Goal: Task Accomplishment & Management: Complete application form

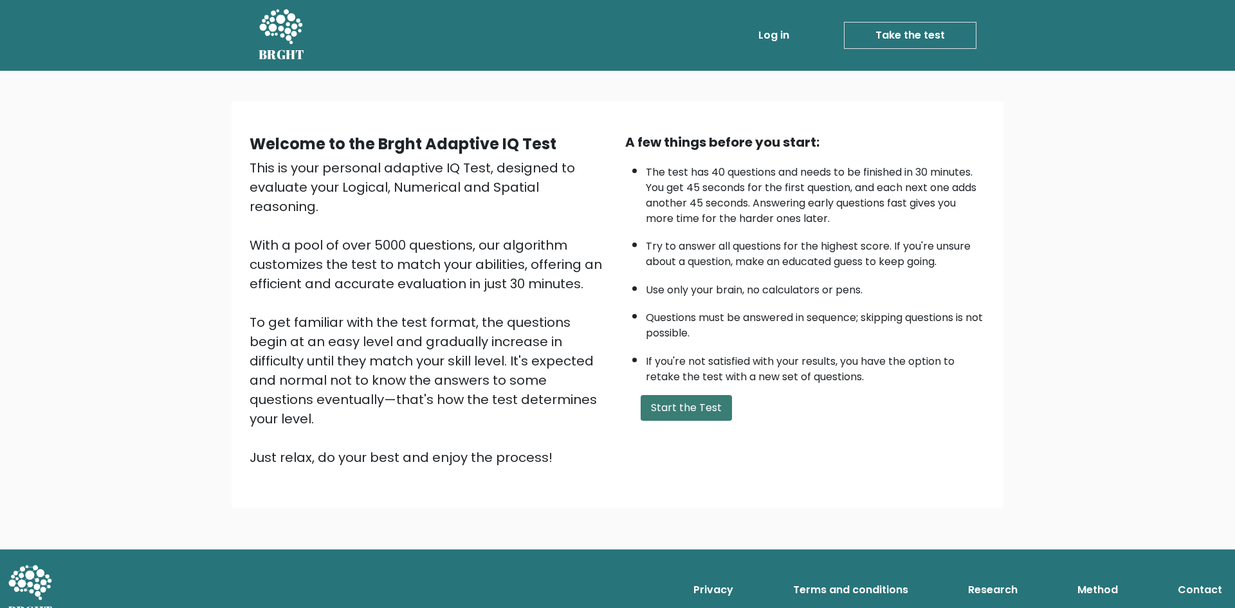
click at [684, 404] on button "Start the Test" at bounding box center [686, 408] width 91 height 26
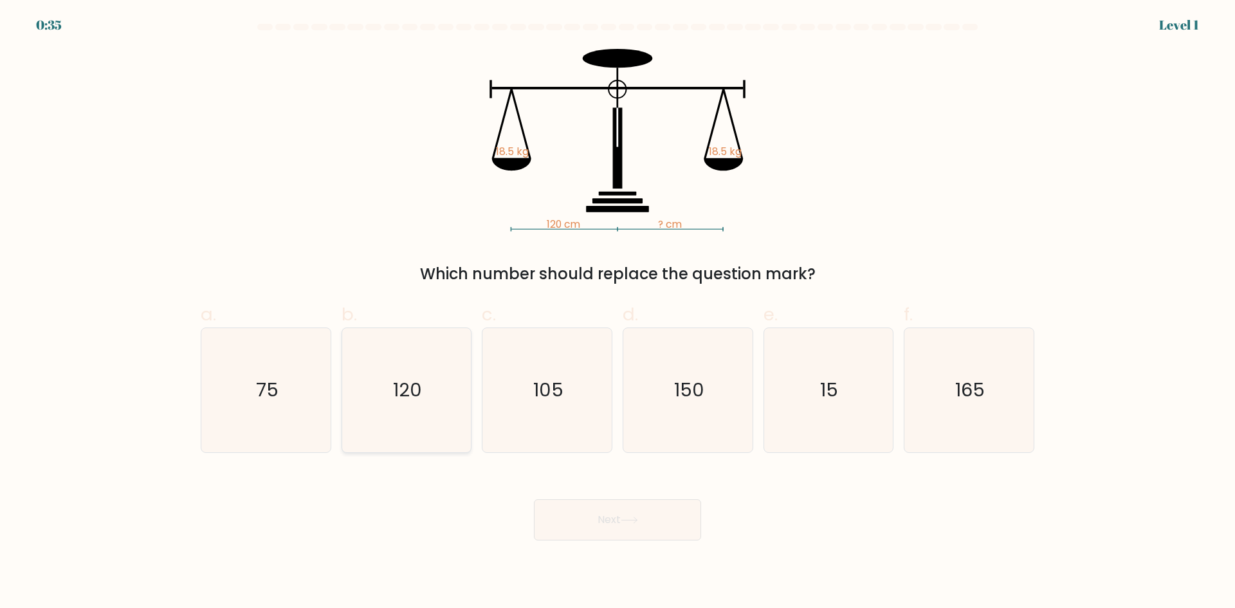
click at [410, 406] on icon "120" at bounding box center [406, 390] width 124 height 124
click at [617, 313] on input "b. 120" at bounding box center [617, 308] width 1 height 8
radio input "true"
click at [640, 524] on button "Next" at bounding box center [617, 519] width 167 height 41
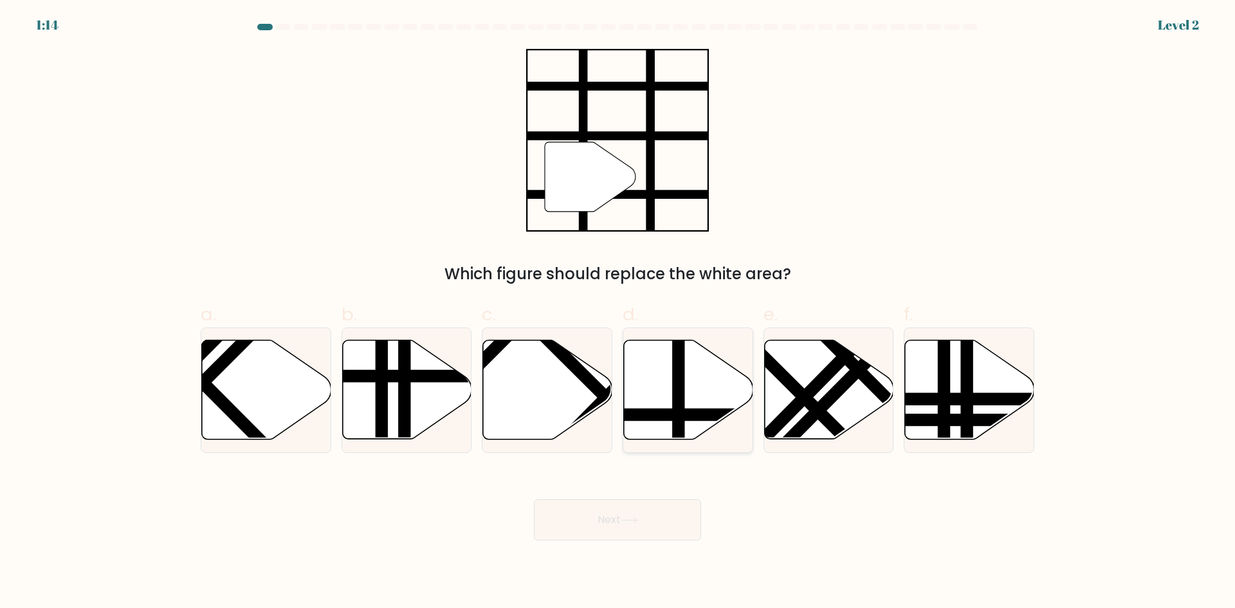
click at [709, 355] on icon at bounding box center [688, 389] width 129 height 99
click at [618, 313] on input "d." at bounding box center [617, 308] width 1 height 8
radio input "true"
click at [648, 520] on button "Next" at bounding box center [617, 519] width 167 height 41
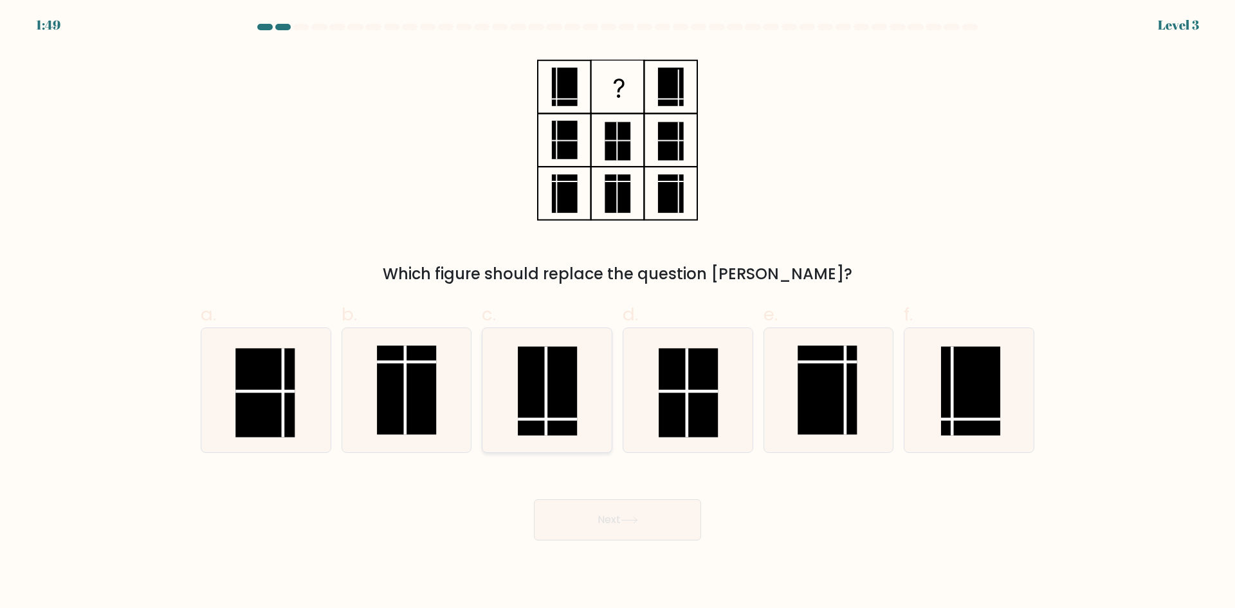
click at [561, 426] on rect at bounding box center [547, 390] width 59 height 89
click at [617, 313] on input "c." at bounding box center [617, 308] width 1 height 8
radio input "true"
click at [592, 513] on button "Next" at bounding box center [617, 519] width 167 height 41
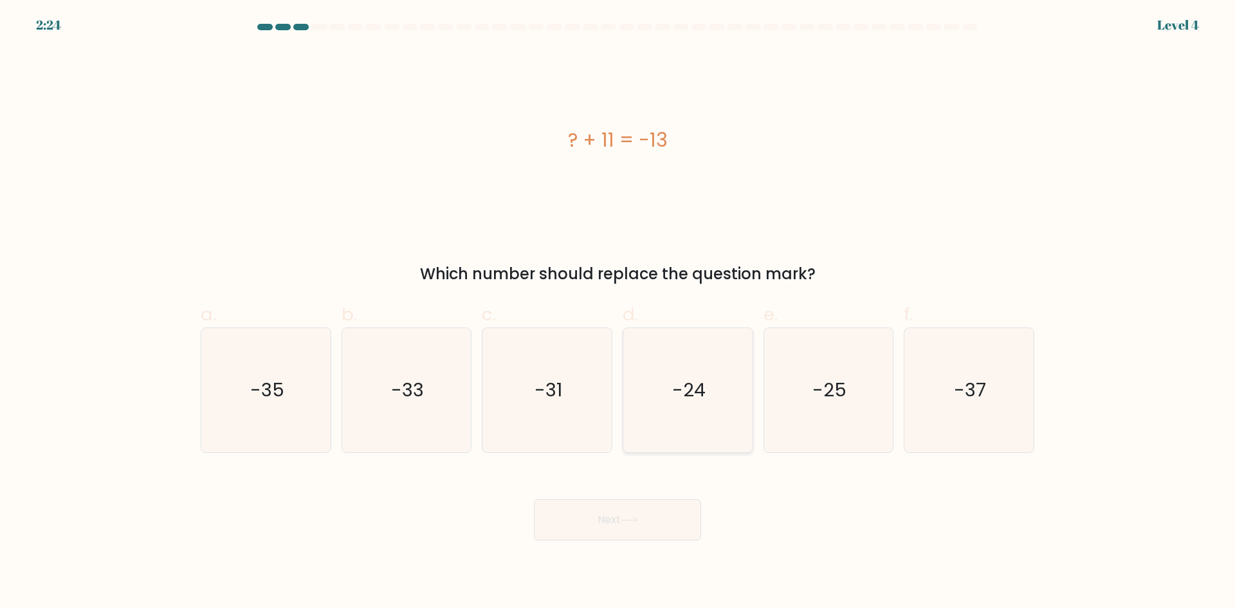
click at [744, 371] on icon "-24" at bounding box center [688, 390] width 124 height 124
click at [618, 313] on input "d. -24" at bounding box center [617, 308] width 1 height 8
radio input "true"
click at [670, 524] on button "Next" at bounding box center [617, 519] width 167 height 41
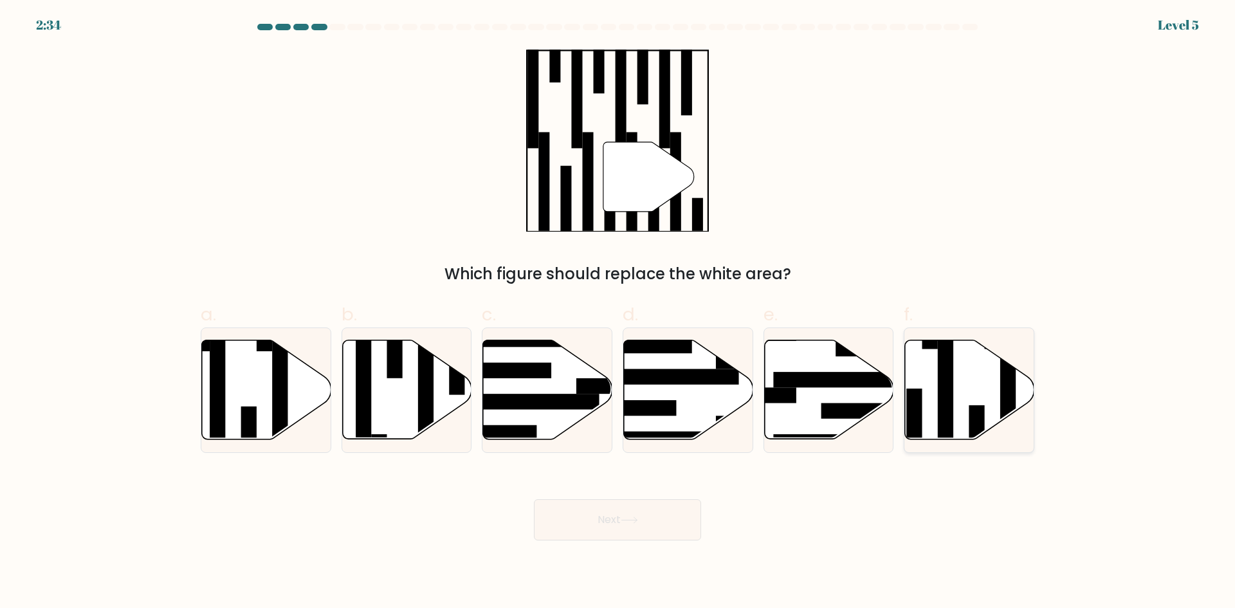
click at [969, 384] on icon at bounding box center [969, 389] width 129 height 99
click at [618, 313] on input "f." at bounding box center [617, 308] width 1 height 8
radio input "true"
click at [592, 499] on button "Next" at bounding box center [617, 519] width 167 height 41
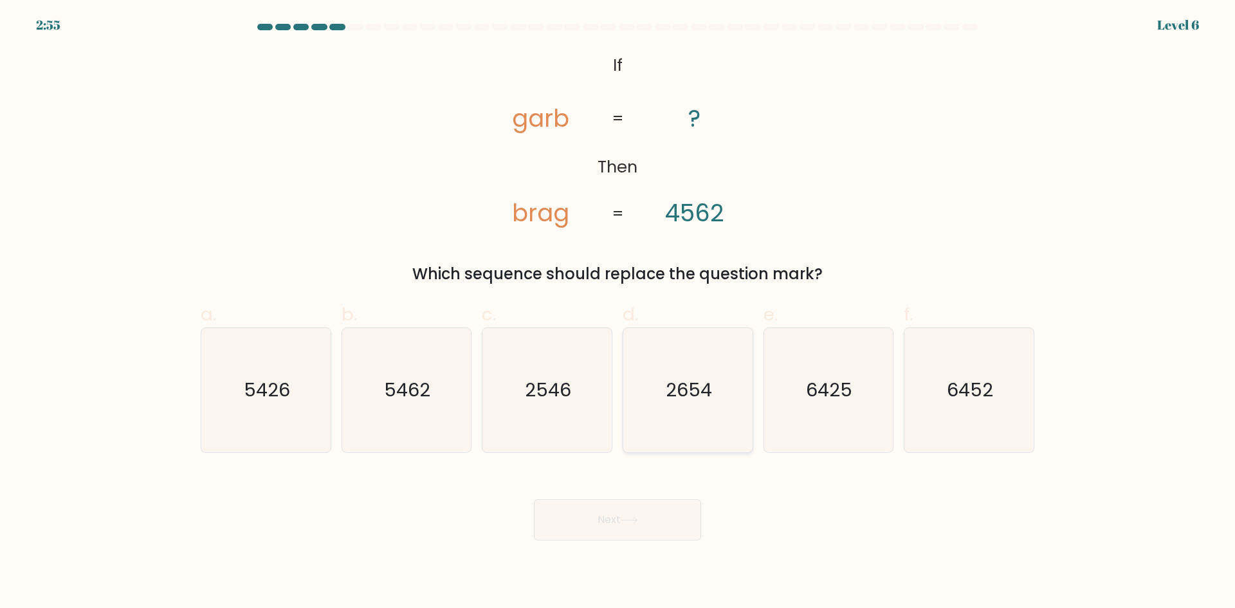
click at [671, 423] on icon "2654" at bounding box center [688, 390] width 124 height 124
click at [618, 313] on input "d. 2654" at bounding box center [617, 308] width 1 height 8
radio input "true"
click at [634, 528] on button "Next" at bounding box center [617, 519] width 167 height 41
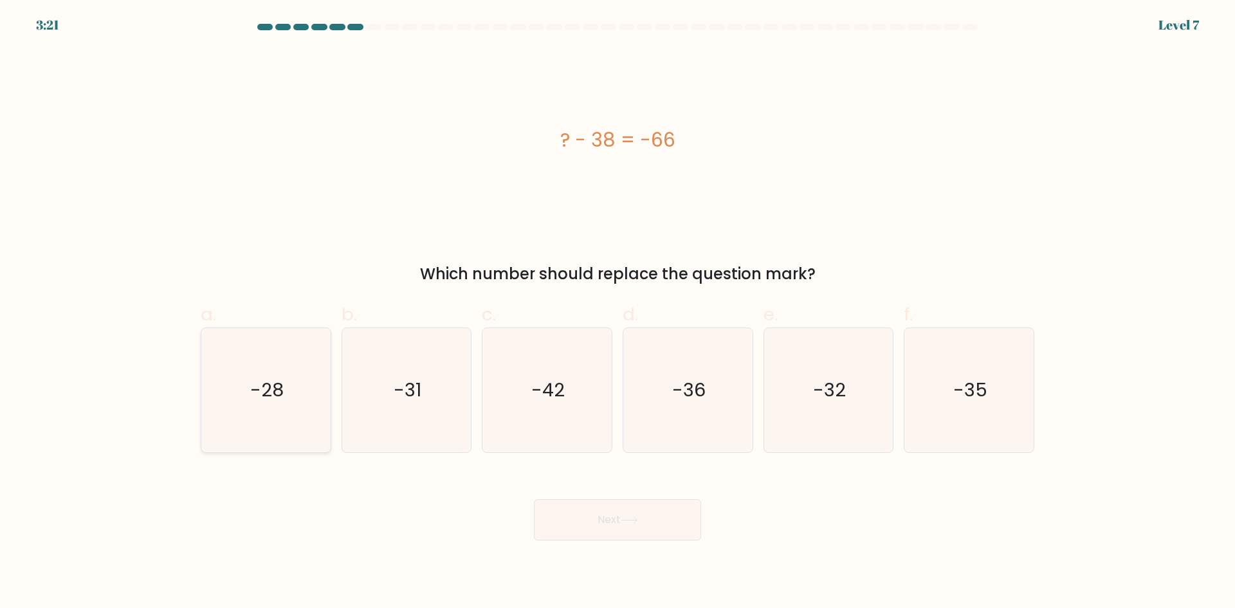
click at [282, 421] on icon "-28" at bounding box center [266, 390] width 124 height 124
click at [617, 313] on input "a. -28" at bounding box center [617, 308] width 1 height 8
radio input "true"
click at [669, 522] on button "Next" at bounding box center [617, 519] width 167 height 41
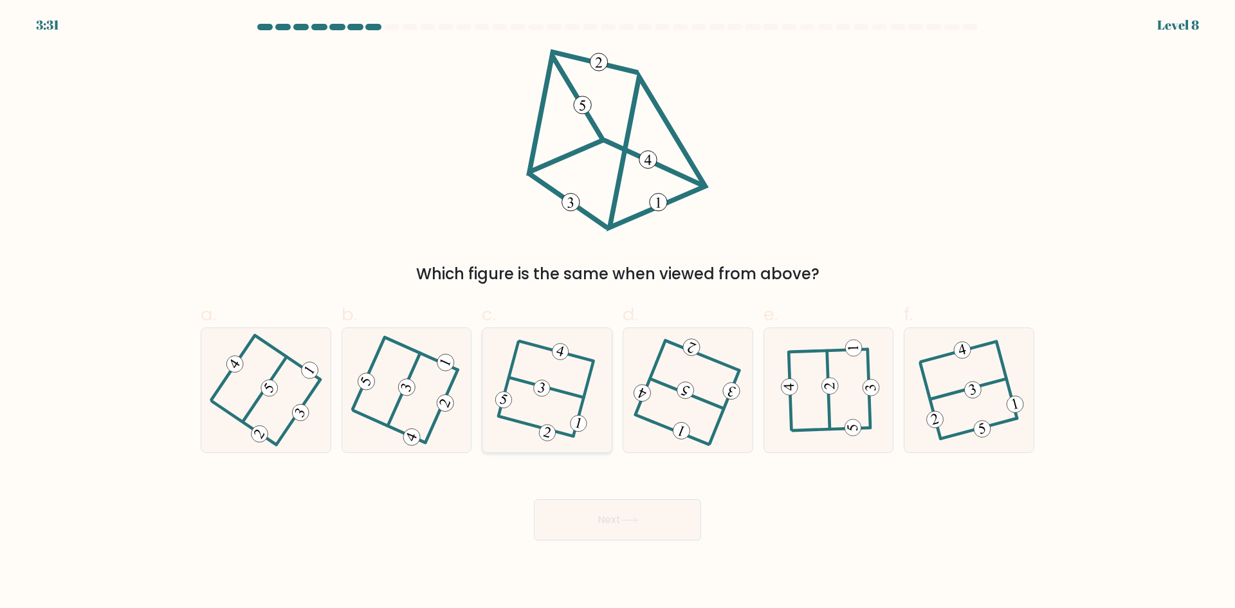
click at [542, 371] on icon at bounding box center [547, 389] width 95 height 99
click at [617, 313] on input "c." at bounding box center [617, 308] width 1 height 8
radio input "true"
click at [611, 528] on button "Next" at bounding box center [617, 519] width 167 height 41
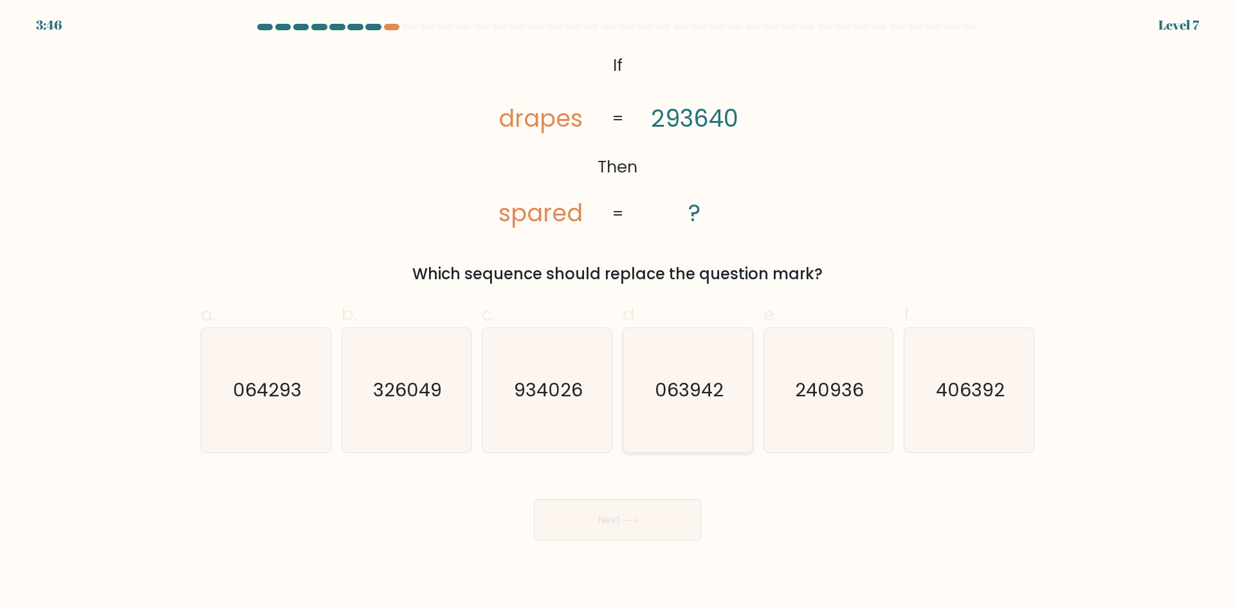
click at [698, 394] on text "063942" at bounding box center [689, 390] width 69 height 26
click at [618, 313] on input "d. 063942" at bounding box center [617, 308] width 1 height 8
radio input "true"
click at [659, 516] on button "Next" at bounding box center [617, 519] width 167 height 41
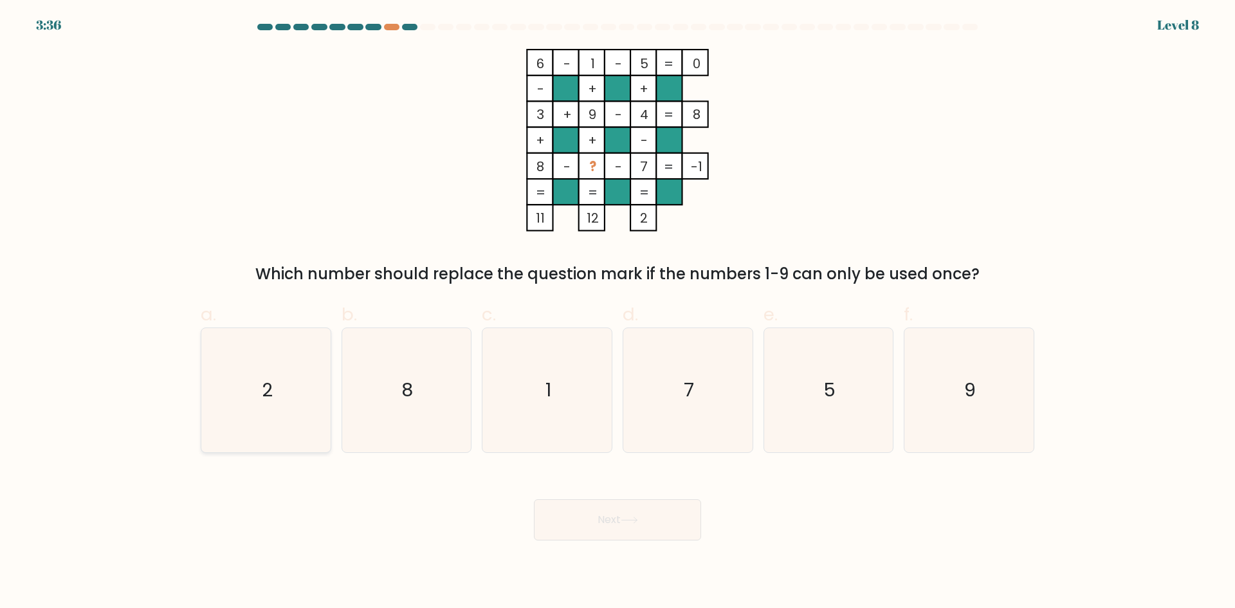
click at [287, 418] on icon "2" at bounding box center [266, 390] width 124 height 124
click at [617, 313] on input "a. 2" at bounding box center [617, 308] width 1 height 8
radio input "true"
click at [650, 521] on button "Next" at bounding box center [617, 519] width 167 height 41
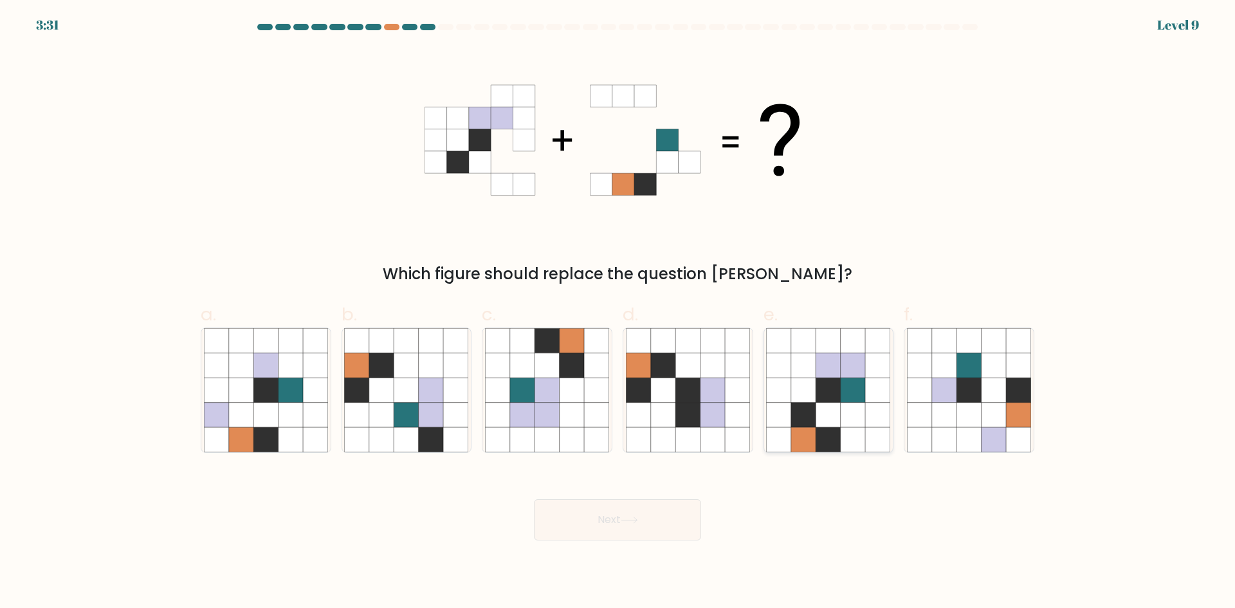
click at [819, 397] on icon at bounding box center [828, 390] width 24 height 24
click at [618, 313] on input "e." at bounding box center [617, 308] width 1 height 8
radio input "true"
click at [603, 527] on button "Next" at bounding box center [617, 519] width 167 height 41
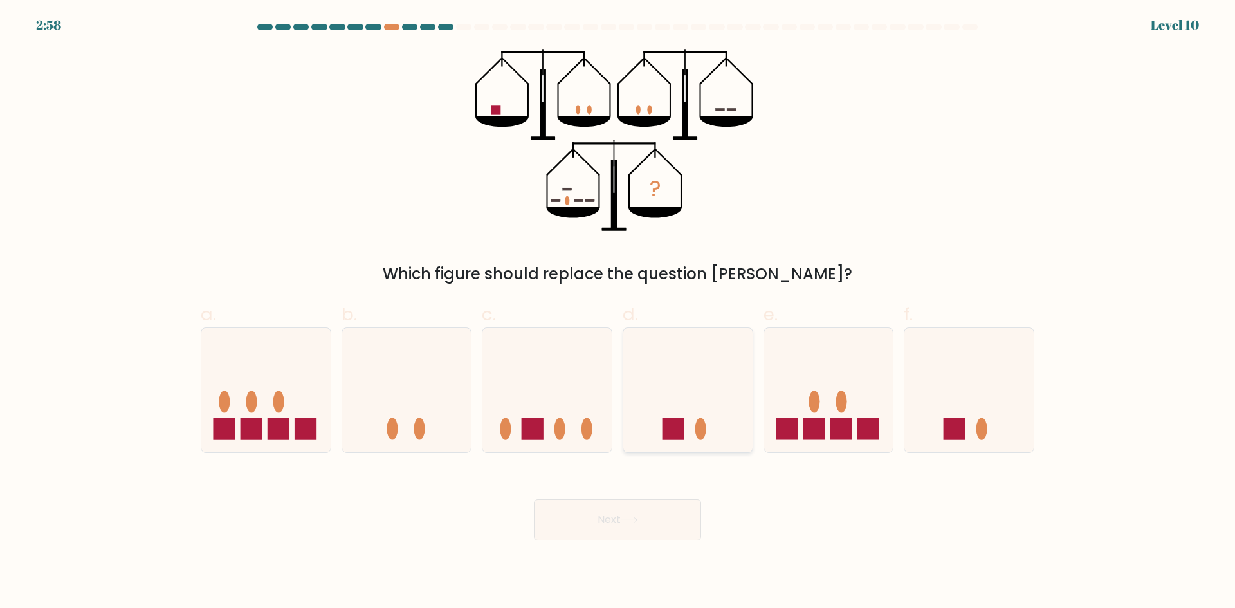
click at [704, 435] on ellipse at bounding box center [700, 429] width 11 height 22
click at [618, 313] on input "d." at bounding box center [617, 308] width 1 height 8
radio input "true"
click at [661, 521] on button "Next" at bounding box center [617, 519] width 167 height 41
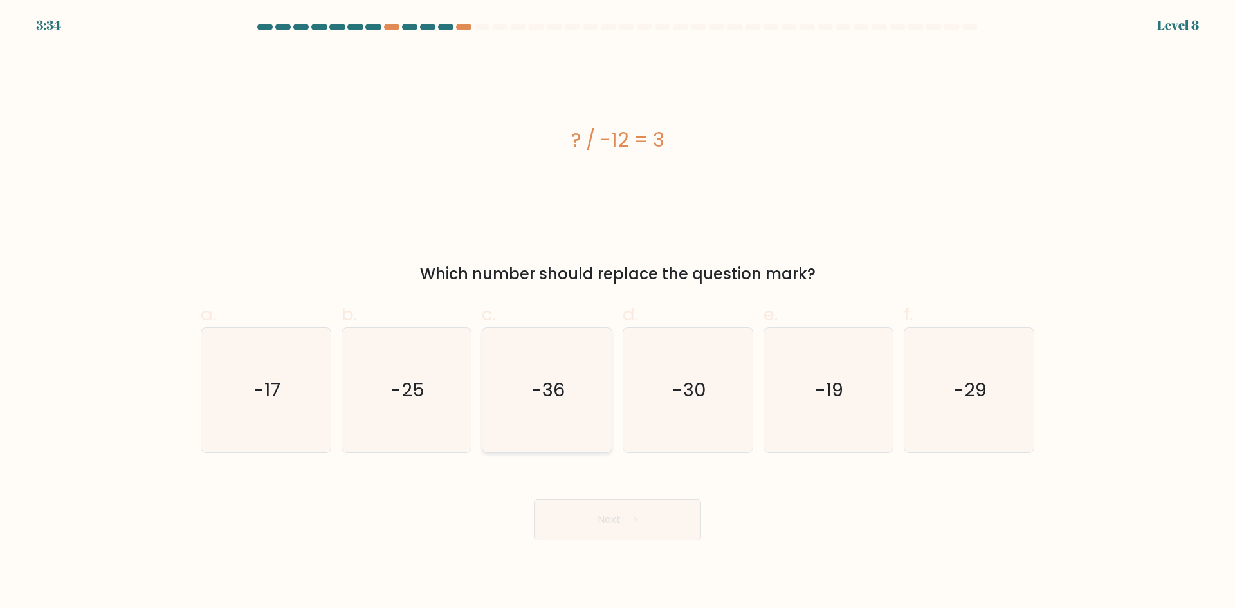
click at [568, 414] on icon "-36" at bounding box center [547, 390] width 124 height 124
click at [617, 313] on input "c. -36" at bounding box center [617, 308] width 1 height 8
radio input "true"
click at [657, 524] on button "Next" at bounding box center [617, 519] width 167 height 41
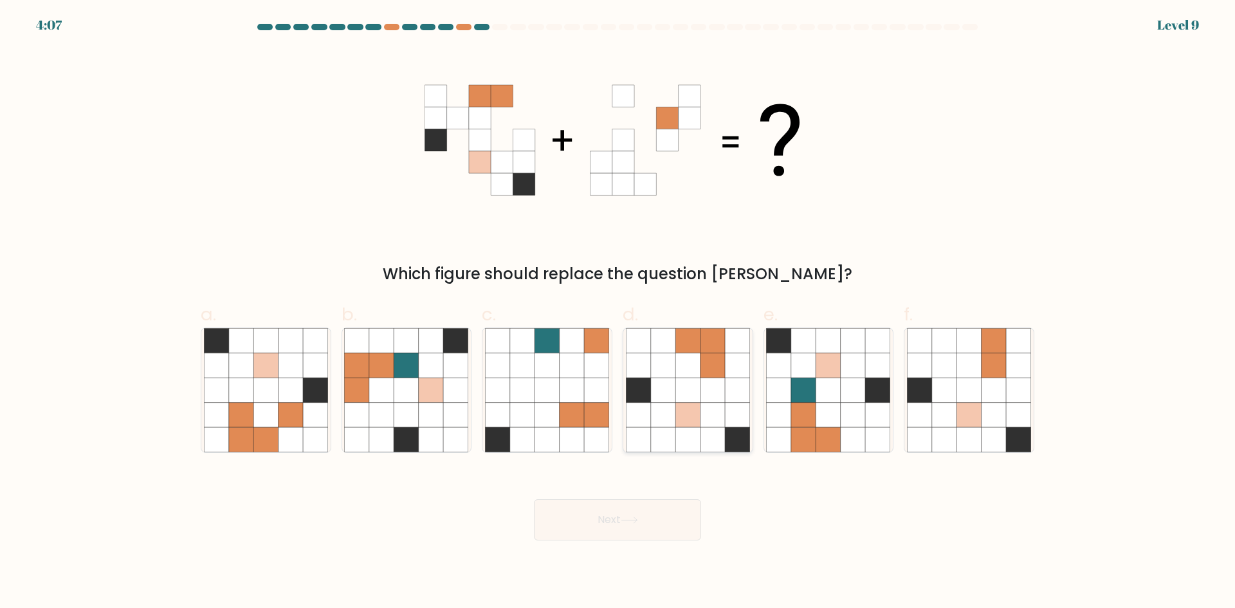
click at [742, 433] on icon at bounding box center [737, 439] width 24 height 24
click at [618, 313] on input "d." at bounding box center [617, 308] width 1 height 8
radio input "true"
click at [599, 524] on button "Next" at bounding box center [617, 519] width 167 height 41
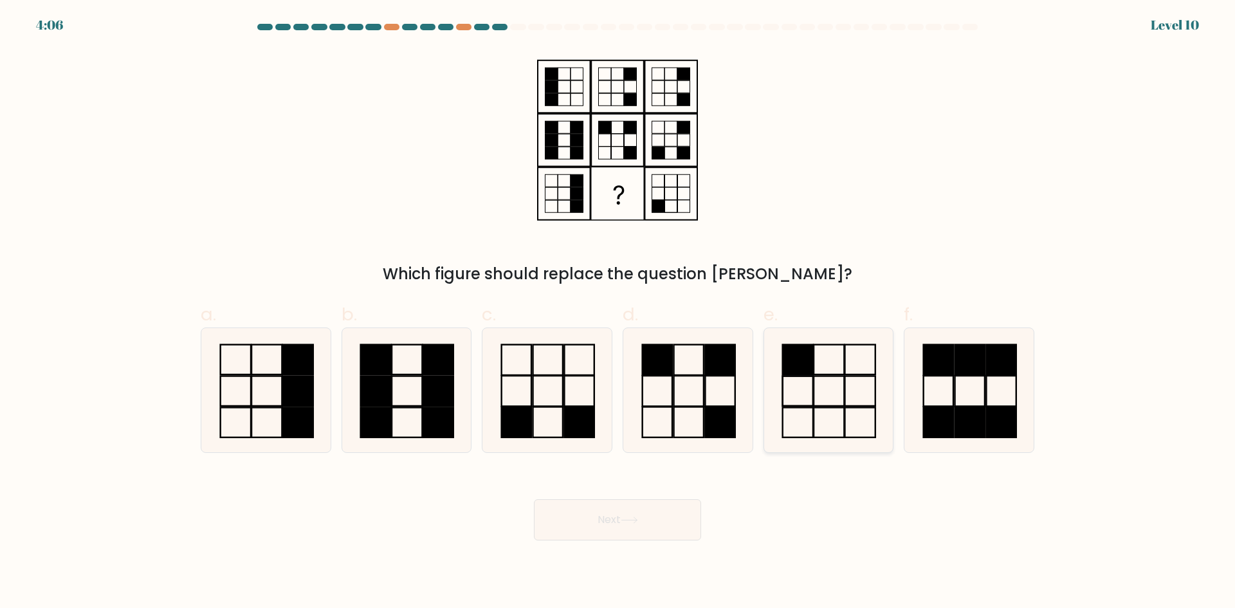
click at [853, 408] on rect at bounding box center [860, 422] width 30 height 30
click at [618, 313] on input "e." at bounding box center [617, 308] width 1 height 8
radio input "true"
click at [682, 533] on button "Next" at bounding box center [617, 519] width 167 height 41
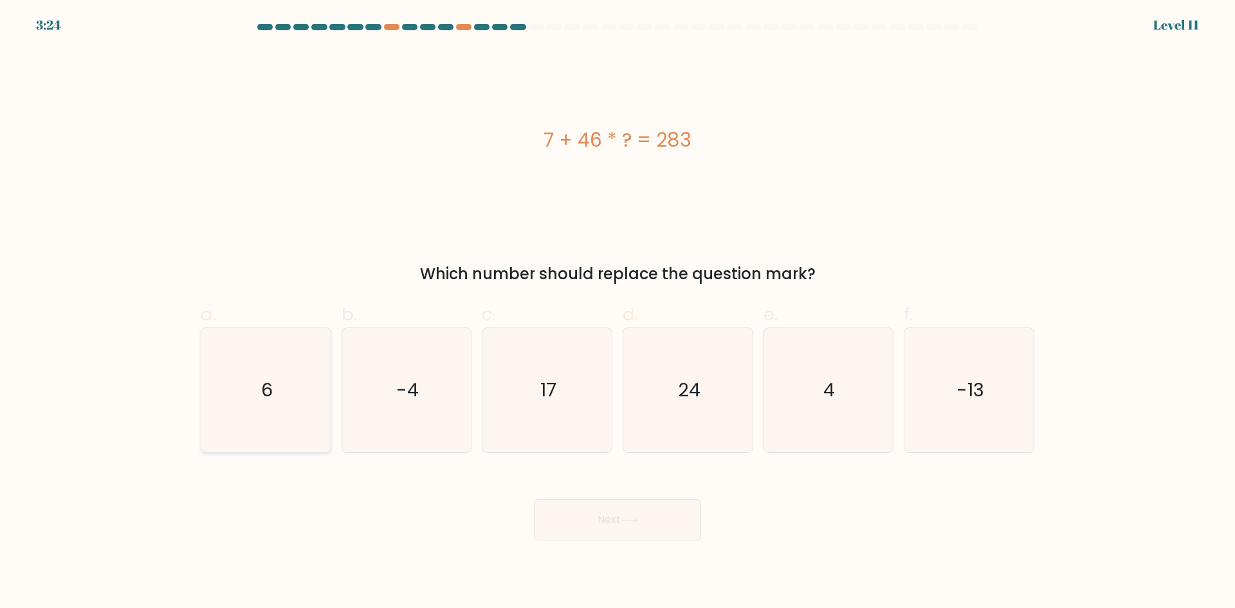
click at [266, 403] on text "6" at bounding box center [267, 390] width 12 height 26
click at [617, 313] on input "a. 6" at bounding box center [617, 308] width 1 height 8
radio input "true"
click at [614, 524] on button "Next" at bounding box center [617, 519] width 167 height 41
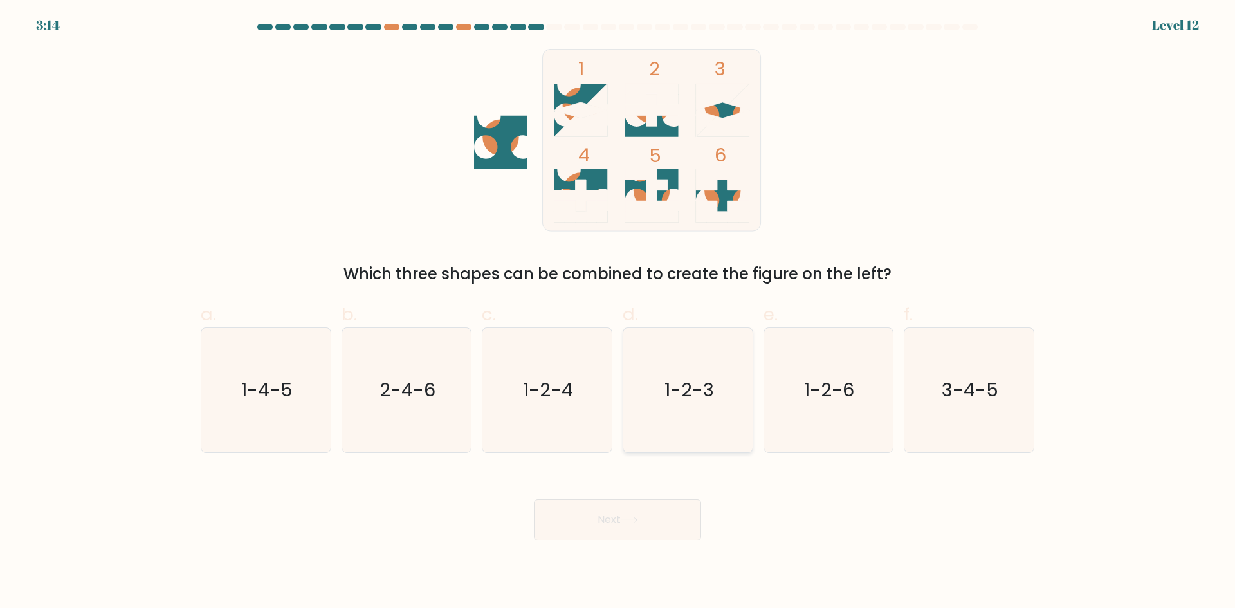
click at [684, 403] on text "1-2-3" at bounding box center [689, 390] width 50 height 26
click at [618, 313] on input "d. 1-2-3" at bounding box center [617, 308] width 1 height 8
radio input "true"
click at [660, 539] on button "Next" at bounding box center [617, 519] width 167 height 41
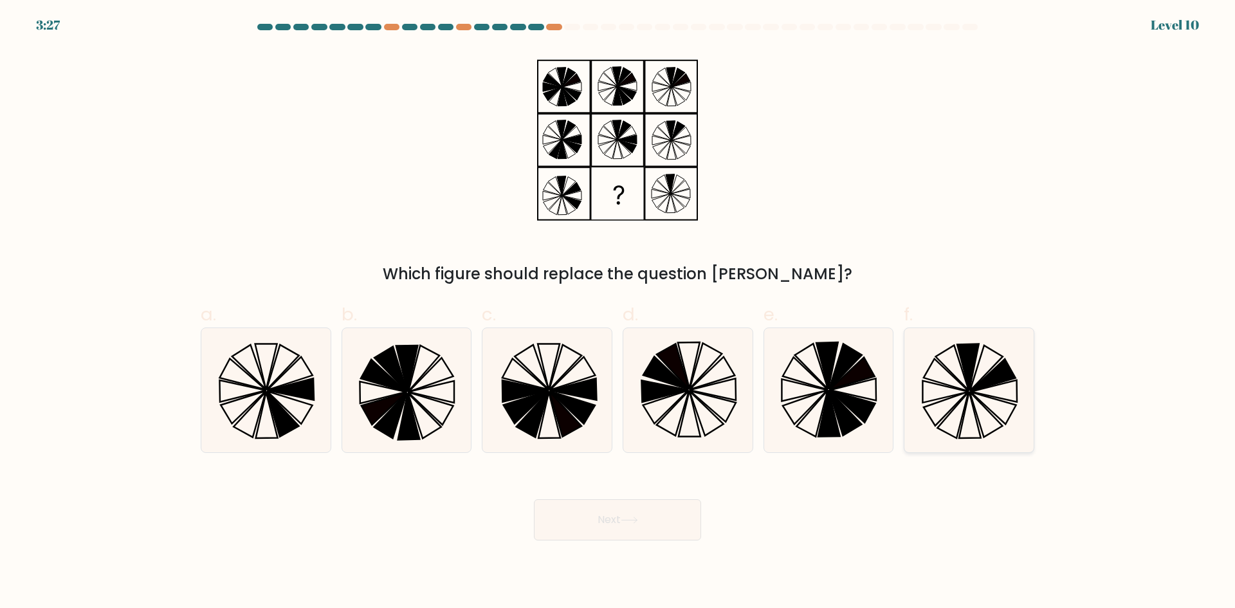
click at [953, 419] on icon at bounding box center [969, 390] width 124 height 124
click at [618, 313] on input "f." at bounding box center [617, 308] width 1 height 8
radio input "true"
click at [674, 520] on button "Next" at bounding box center [617, 519] width 167 height 41
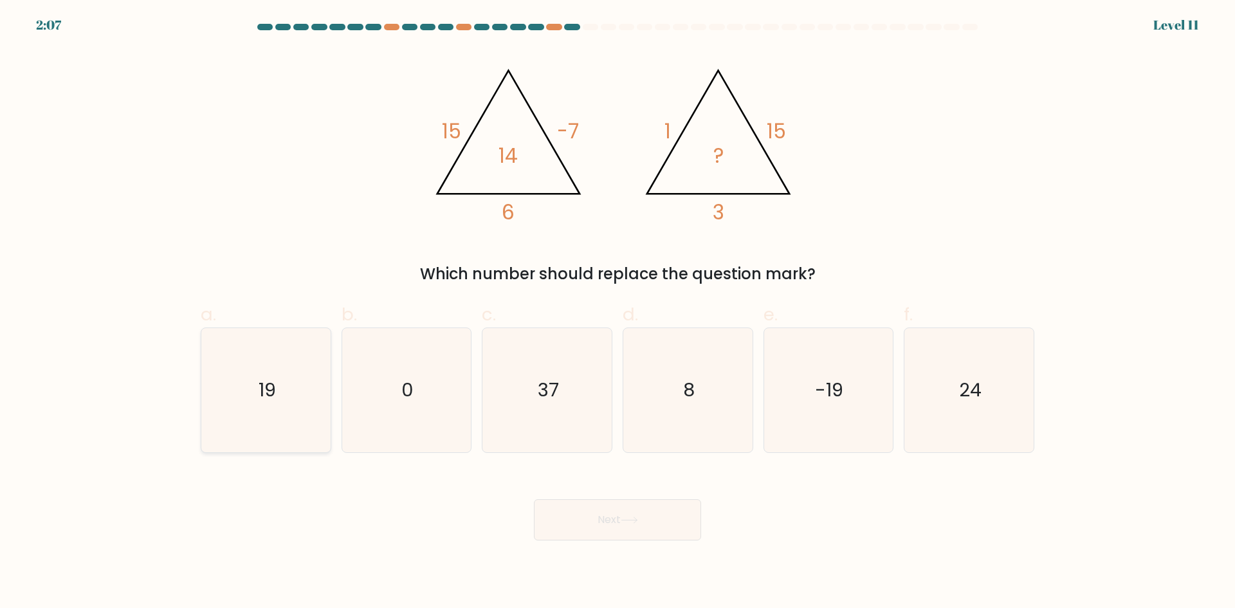
click at [299, 437] on icon "19" at bounding box center [266, 390] width 124 height 124
click at [617, 313] on input "a. 19" at bounding box center [617, 308] width 1 height 8
radio input "true"
click at [596, 527] on button "Next" at bounding box center [617, 519] width 167 height 41
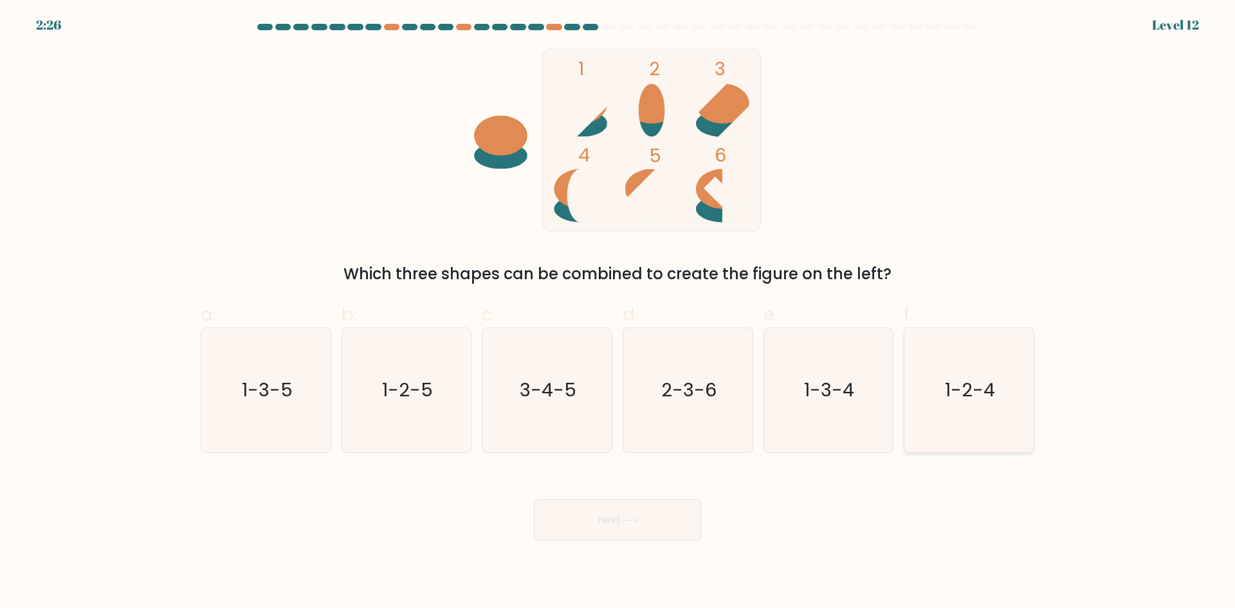
click at [1001, 387] on icon "1-2-4" at bounding box center [969, 390] width 124 height 124
click at [618, 313] on input "f. 1-2-4" at bounding box center [617, 308] width 1 height 8
radio input "true"
click at [643, 525] on button "Next" at bounding box center [617, 519] width 167 height 41
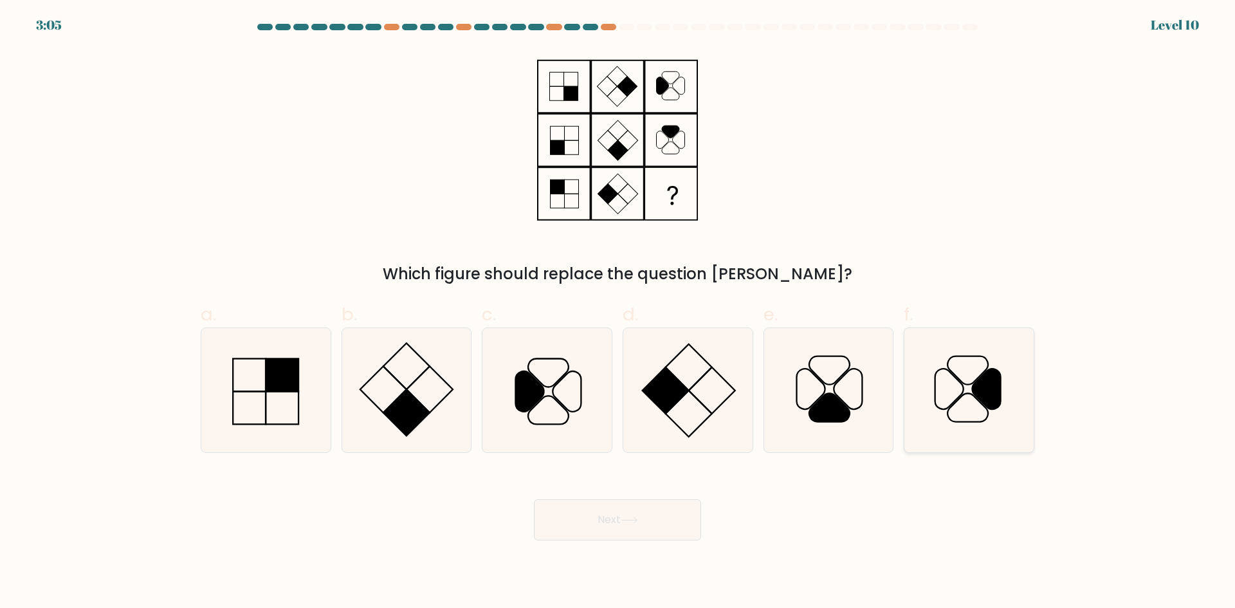
click at [1011, 399] on icon at bounding box center [969, 390] width 124 height 124
click at [618, 313] on input "f." at bounding box center [617, 308] width 1 height 8
radio input "true"
click at [611, 525] on button "Next" at bounding box center [617, 519] width 167 height 41
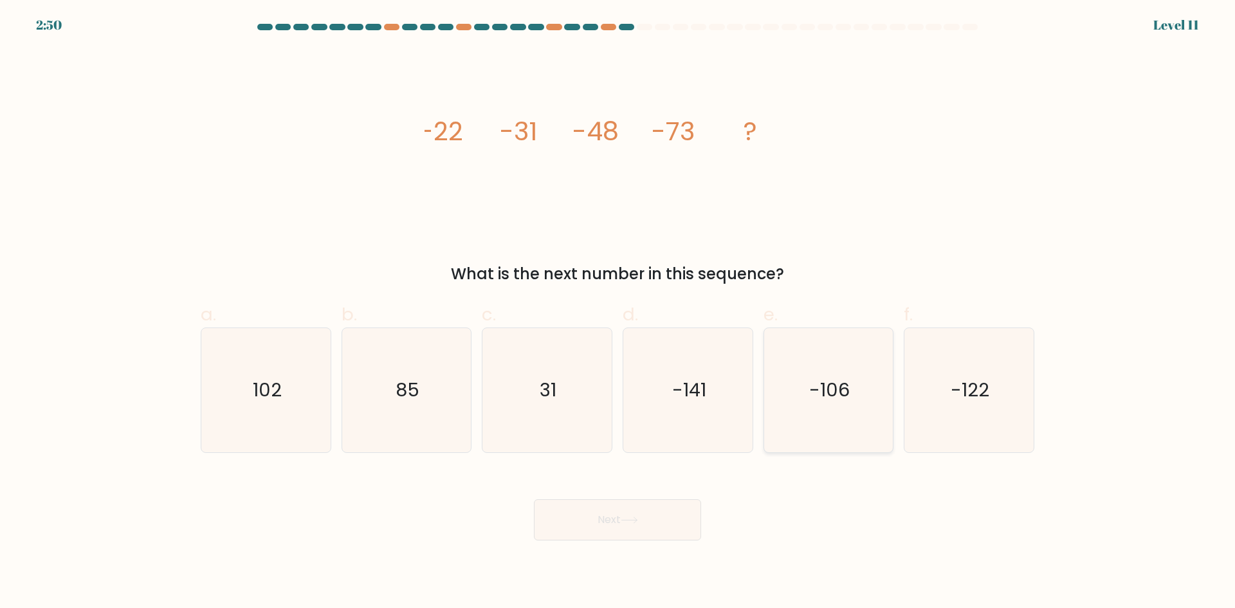
click at [821, 421] on icon "-106" at bounding box center [828, 390] width 124 height 124
click at [618, 313] on input "e. -106" at bounding box center [617, 308] width 1 height 8
radio input "true"
click at [661, 536] on button "Next" at bounding box center [617, 519] width 167 height 41
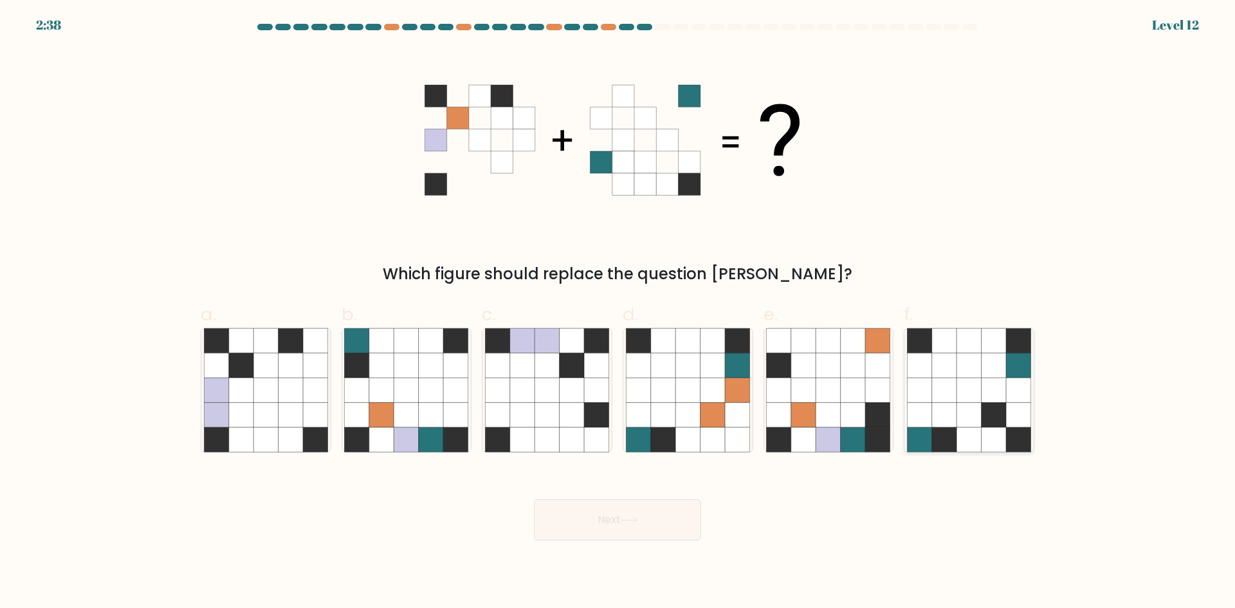
click at [954, 411] on icon at bounding box center [944, 415] width 24 height 24
click at [618, 313] on input "f." at bounding box center [617, 308] width 1 height 8
radio input "true"
click at [633, 539] on button "Next" at bounding box center [617, 519] width 167 height 41
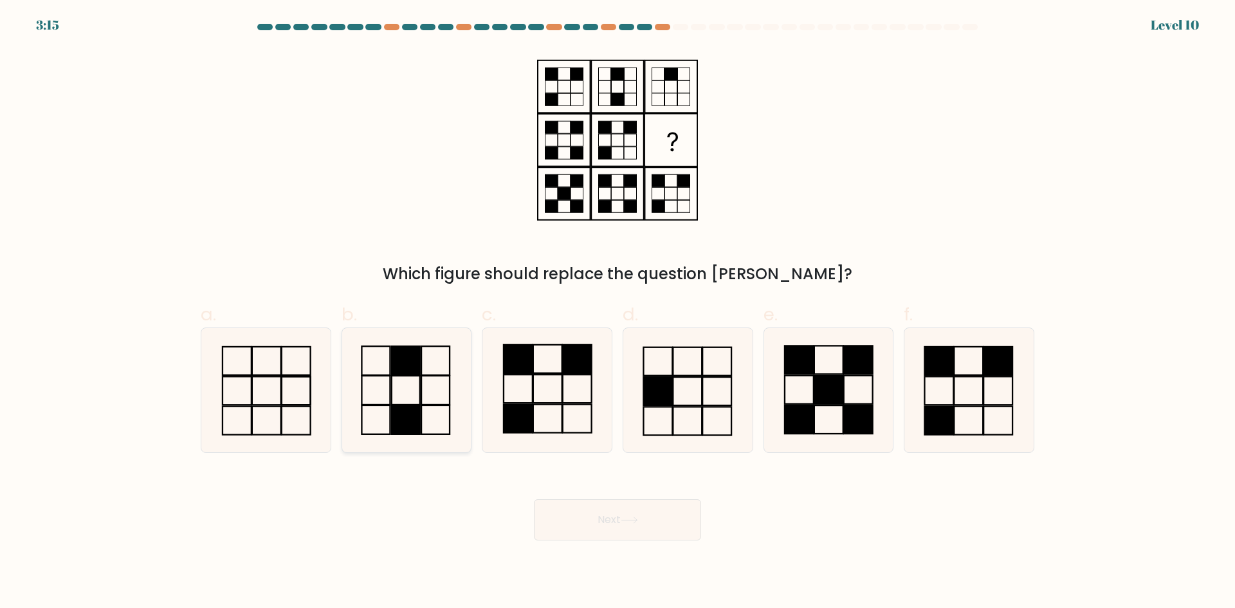
click at [432, 423] on icon at bounding box center [406, 390] width 124 height 124
click at [617, 313] on input "b." at bounding box center [617, 308] width 1 height 8
radio input "true"
click at [607, 530] on button "Next" at bounding box center [617, 519] width 167 height 41
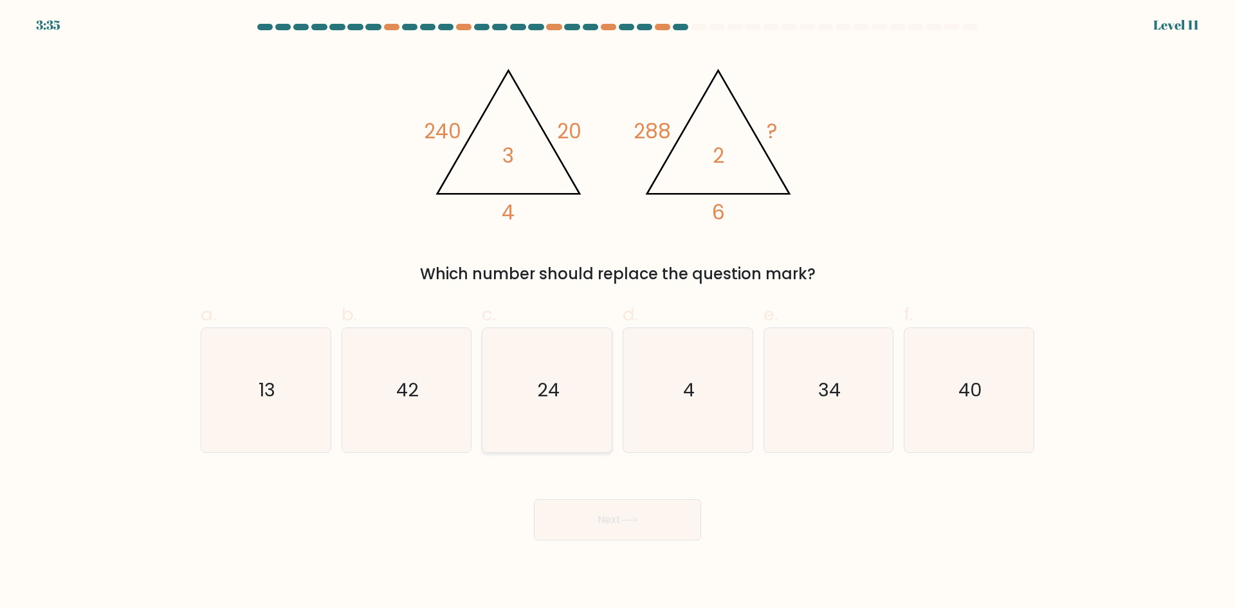
click at [512, 408] on icon "24" at bounding box center [547, 390] width 124 height 124
click at [617, 313] on input "c. 24" at bounding box center [617, 308] width 1 height 8
radio input "true"
click at [632, 536] on button "Next" at bounding box center [617, 519] width 167 height 41
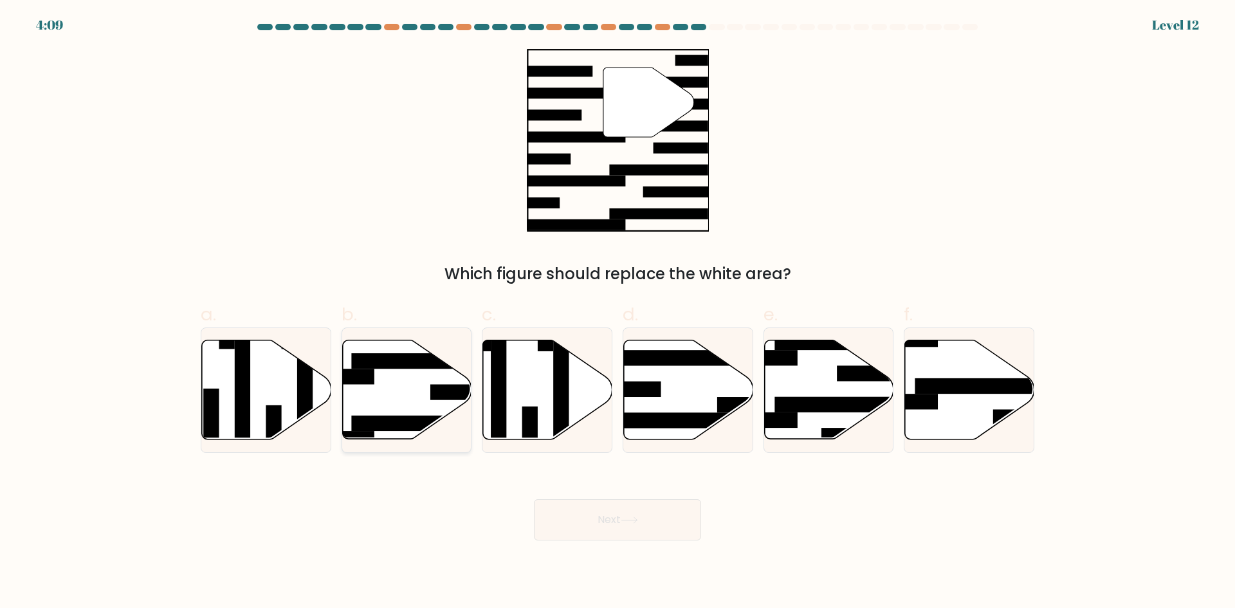
click at [386, 402] on icon at bounding box center [406, 389] width 129 height 99
click at [617, 313] on input "b." at bounding box center [617, 308] width 1 height 8
radio input "true"
click at [590, 523] on button "Next" at bounding box center [617, 519] width 167 height 41
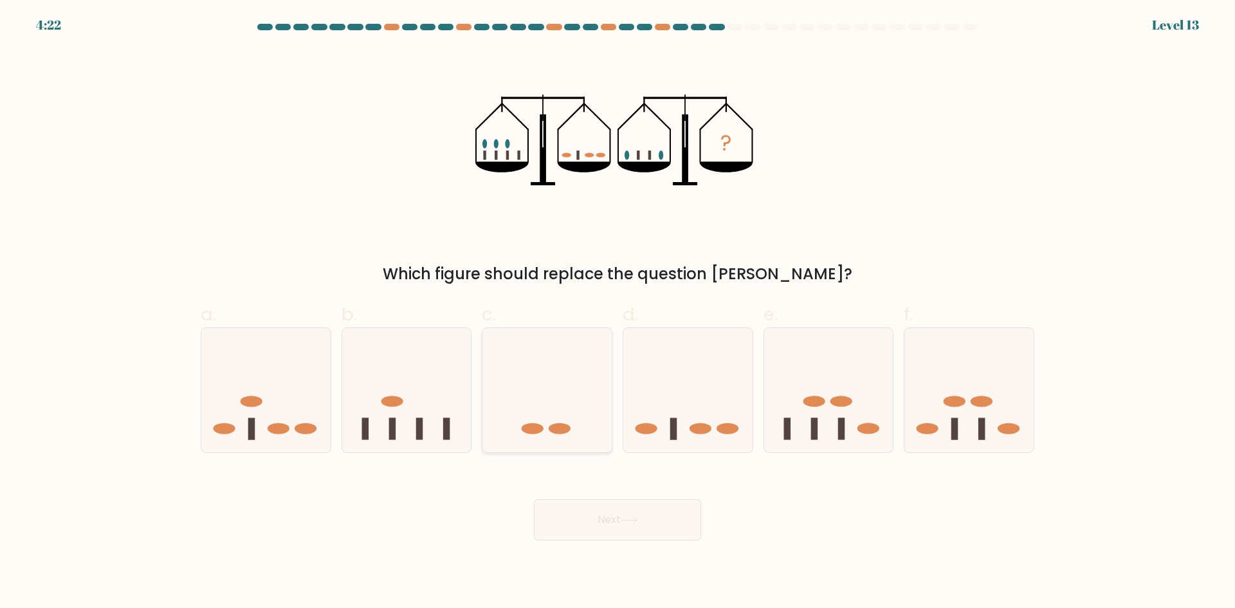
click at [563, 423] on icon at bounding box center [546, 389] width 129 height 107
click at [617, 313] on input "c." at bounding box center [617, 308] width 1 height 8
radio input "true"
click at [616, 525] on button "Next" at bounding box center [617, 519] width 167 height 41
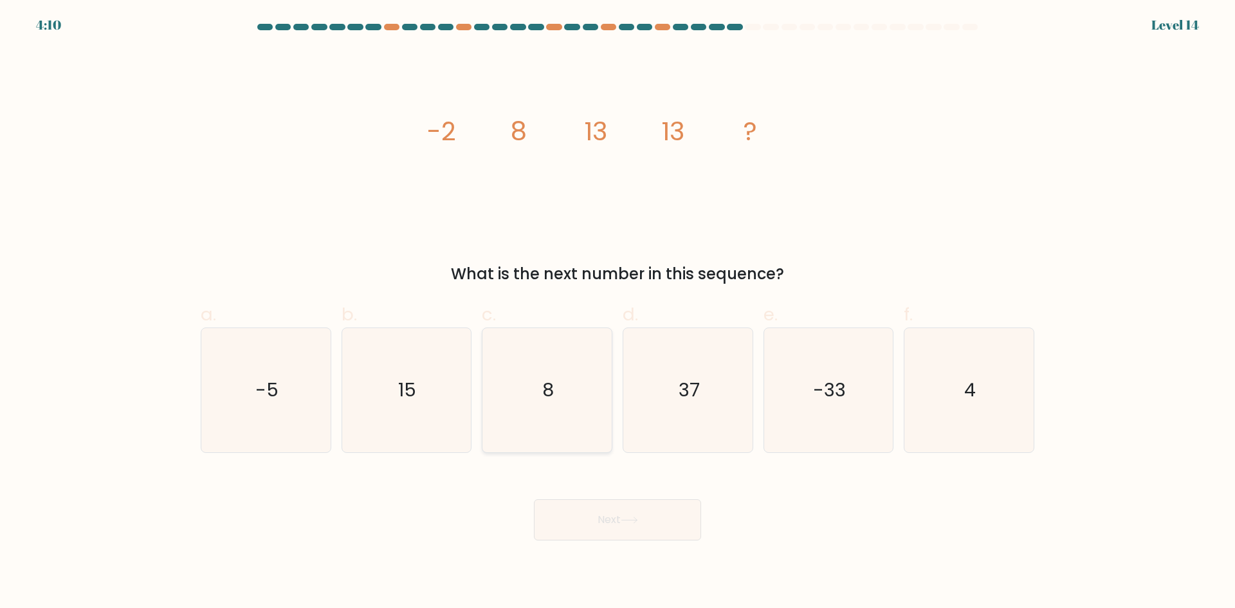
click at [565, 397] on icon "8" at bounding box center [547, 390] width 124 height 124
click at [617, 313] on input "c. 8" at bounding box center [617, 308] width 1 height 8
radio input "true"
click at [634, 517] on icon at bounding box center [629, 519] width 17 height 7
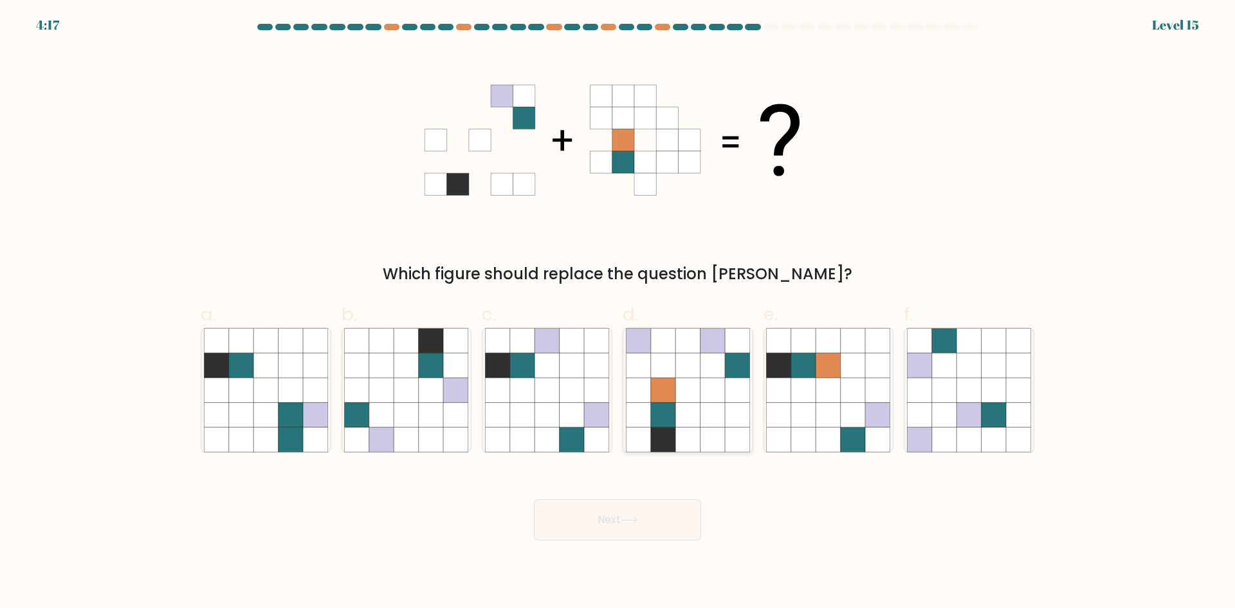
click at [659, 392] on icon at bounding box center [663, 390] width 24 height 24
click at [618, 313] on input "d." at bounding box center [617, 308] width 1 height 8
radio input "true"
click at [628, 531] on button "Next" at bounding box center [617, 519] width 167 height 41
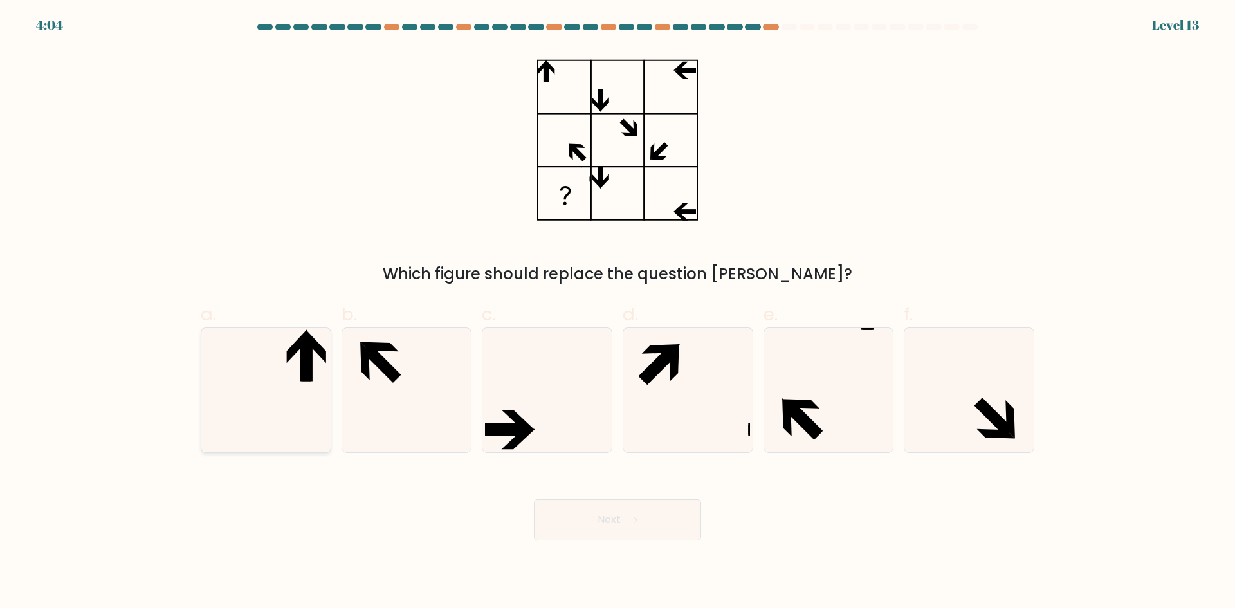
click at [260, 416] on icon at bounding box center [266, 390] width 124 height 124
click at [617, 313] on input "a." at bounding box center [617, 308] width 1 height 8
radio input "true"
click at [684, 539] on button "Next" at bounding box center [617, 519] width 167 height 41
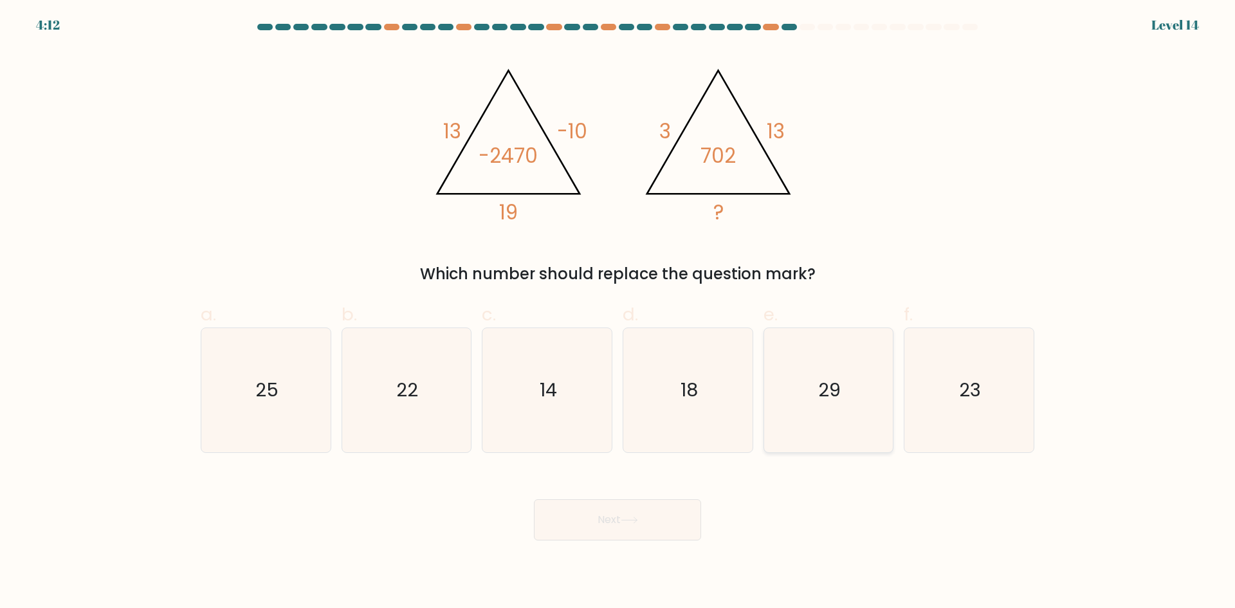
click at [875, 407] on icon "29" at bounding box center [828, 390] width 124 height 124
click at [618, 313] on input "e. 29" at bounding box center [617, 308] width 1 height 8
radio input "true"
click at [658, 520] on button "Next" at bounding box center [617, 519] width 167 height 41
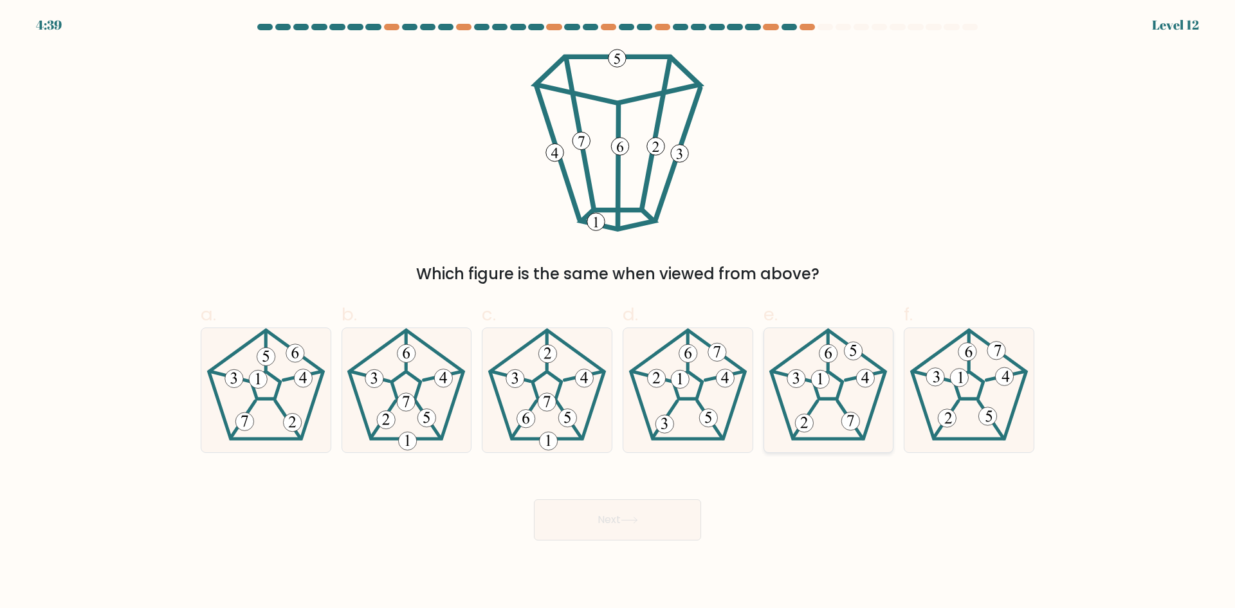
click at [807, 409] on icon at bounding box center [828, 390] width 124 height 124
click at [618, 313] on input "e." at bounding box center [617, 308] width 1 height 8
radio input "true"
click at [653, 509] on button "Next" at bounding box center [617, 519] width 167 height 41
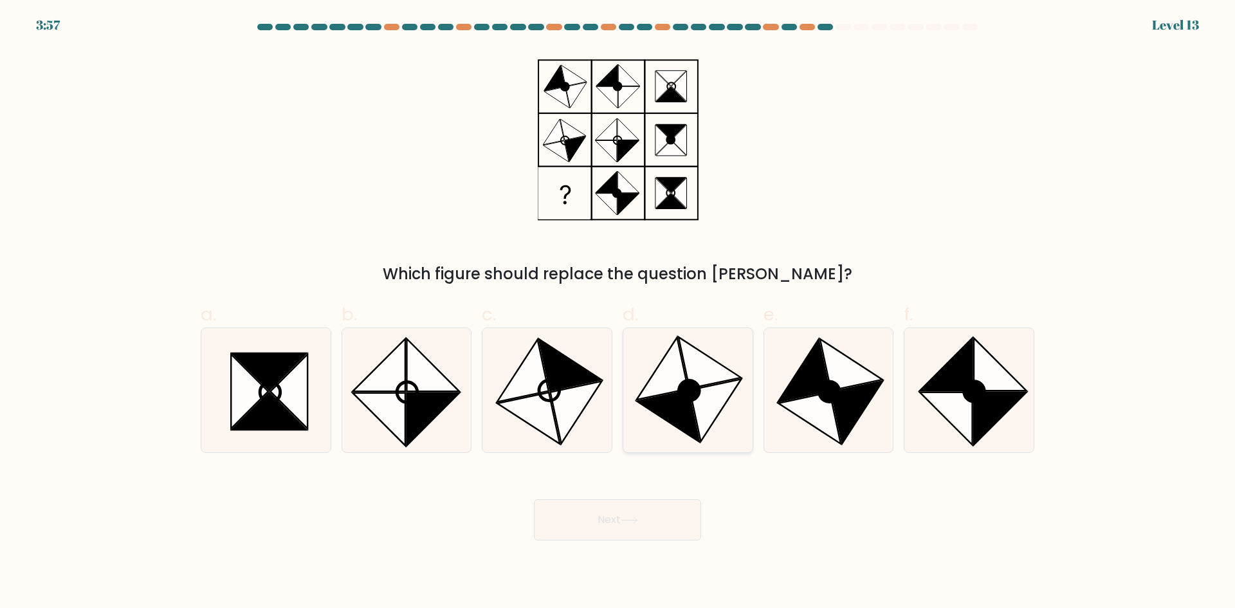
click at [657, 399] on icon at bounding box center [668, 415] width 62 height 51
click at [618, 313] on input "d." at bounding box center [617, 308] width 1 height 8
radio input "true"
click at [653, 520] on button "Next" at bounding box center [617, 519] width 167 height 41
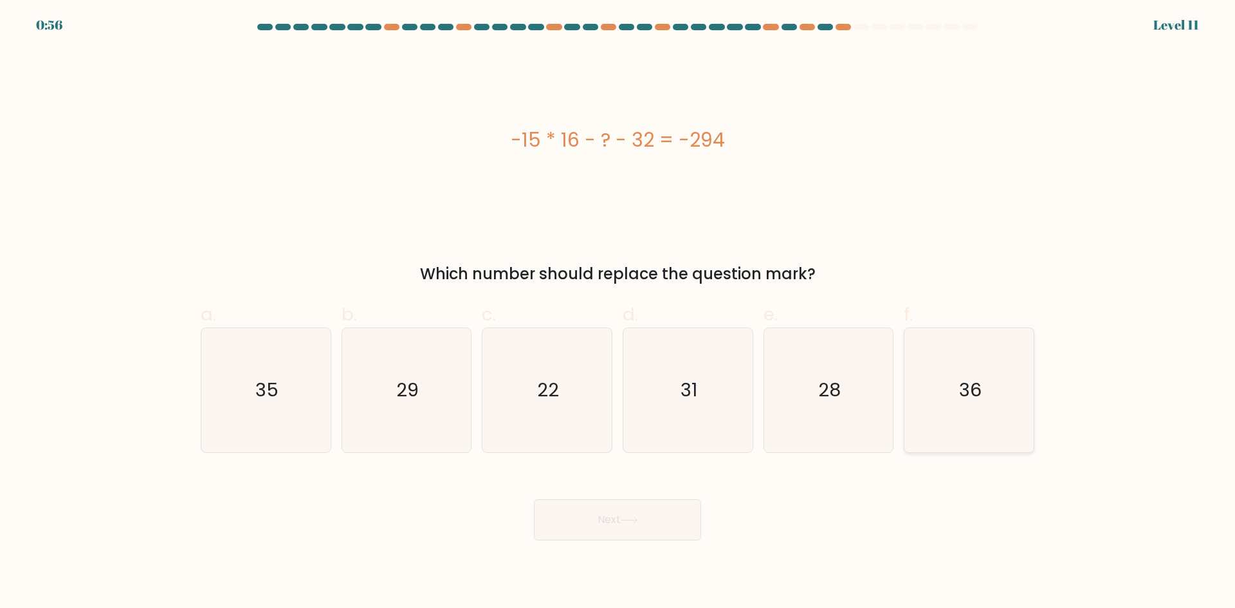
click at [949, 373] on icon "36" at bounding box center [969, 390] width 124 height 124
click at [618, 313] on input "f. 36" at bounding box center [617, 308] width 1 height 8
radio input "true"
click at [632, 533] on button "Next" at bounding box center [617, 519] width 167 height 41
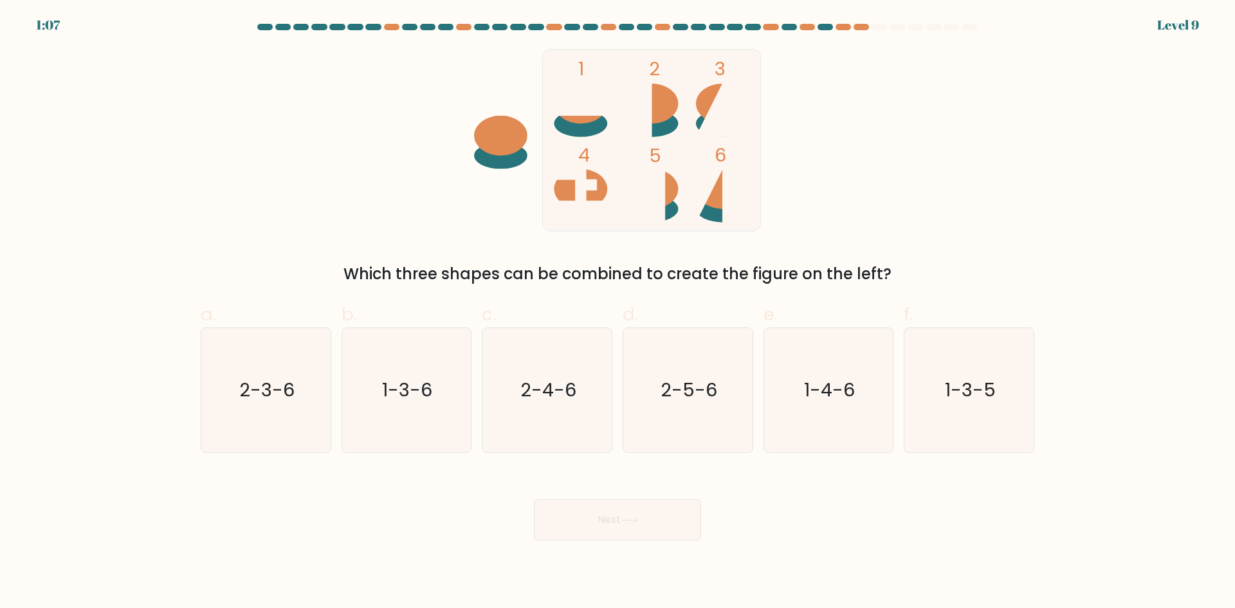
click at [147, 368] on form at bounding box center [617, 282] width 1235 height 516
click at [269, 384] on text "2-3-6" at bounding box center [266, 390] width 55 height 26
click at [617, 313] on input "a. 2-3-6" at bounding box center [617, 308] width 1 height 8
radio input "true"
click at [650, 513] on button "Next" at bounding box center [617, 519] width 167 height 41
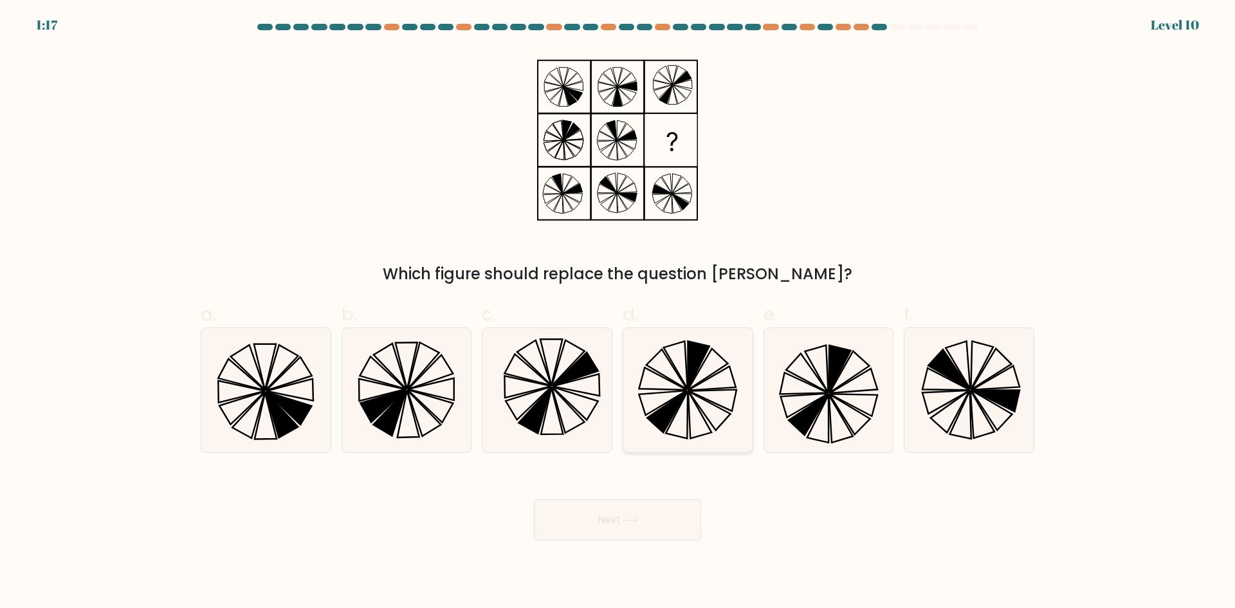
click at [689, 405] on icon at bounding box center [688, 390] width 124 height 124
click at [618, 313] on input "d." at bounding box center [617, 308] width 1 height 8
radio input "true"
click at [682, 525] on button "Next" at bounding box center [617, 519] width 167 height 41
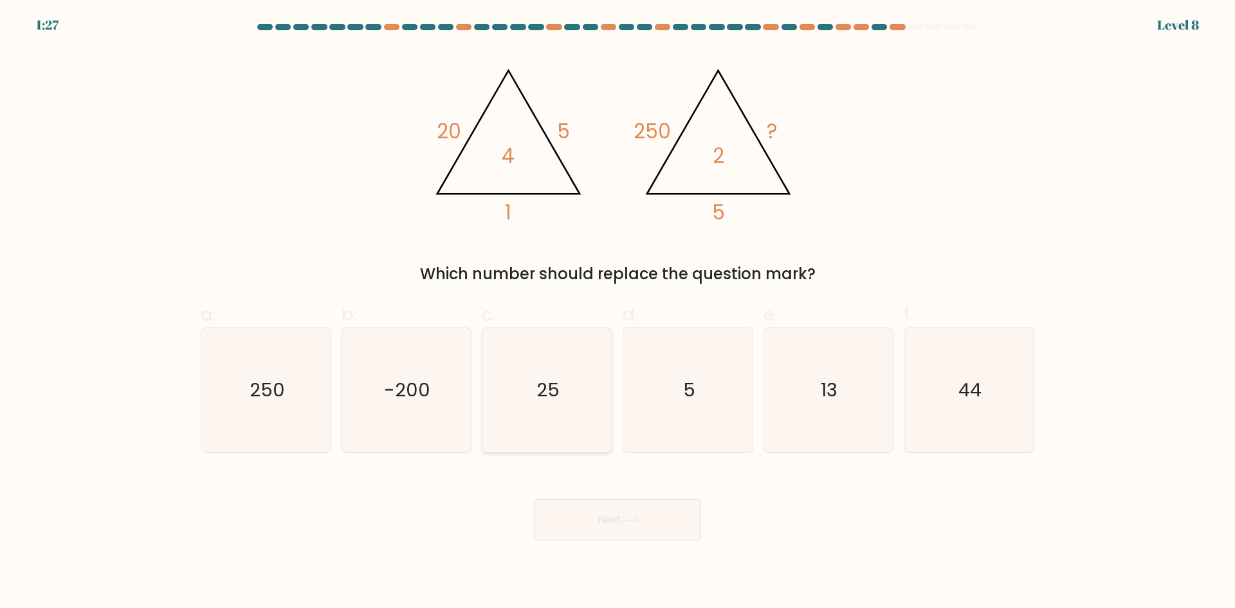
click at [515, 397] on icon "25" at bounding box center [547, 390] width 124 height 124
click at [617, 313] on input "c. 25" at bounding box center [617, 308] width 1 height 8
radio input "true"
click at [636, 535] on button "Next" at bounding box center [617, 519] width 167 height 41
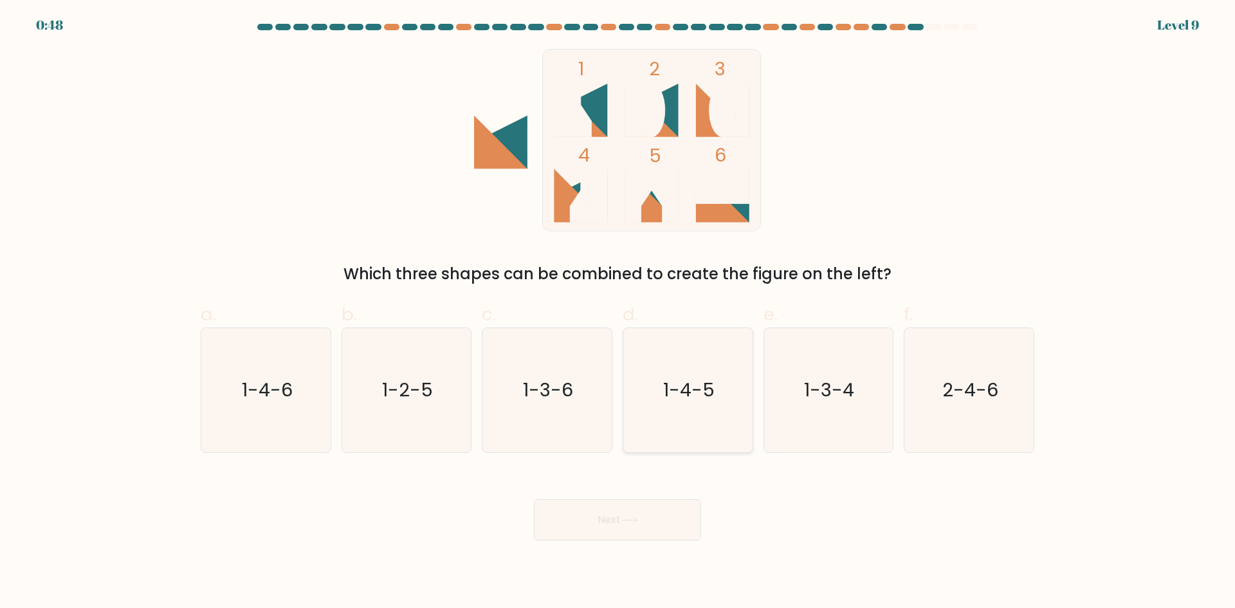
click at [736, 391] on icon "1-4-5" at bounding box center [688, 390] width 124 height 124
click at [618, 313] on input "d. 1-4-5" at bounding box center [617, 308] width 1 height 8
radio input "true"
click at [675, 542] on body "0:48 Level 9" at bounding box center [617, 304] width 1235 height 608
click at [678, 529] on button "Next" at bounding box center [617, 519] width 167 height 41
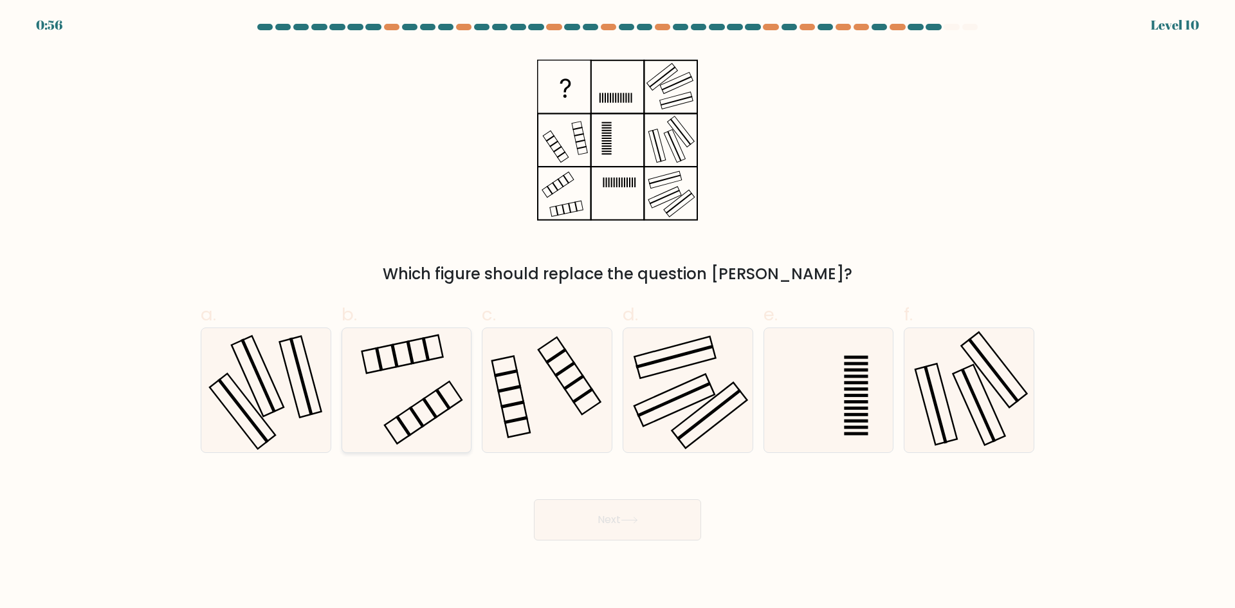
click at [441, 406] on icon at bounding box center [406, 390] width 124 height 124
click at [617, 313] on input "b." at bounding box center [617, 308] width 1 height 8
radio input "true"
click at [627, 531] on button "Next" at bounding box center [617, 519] width 167 height 41
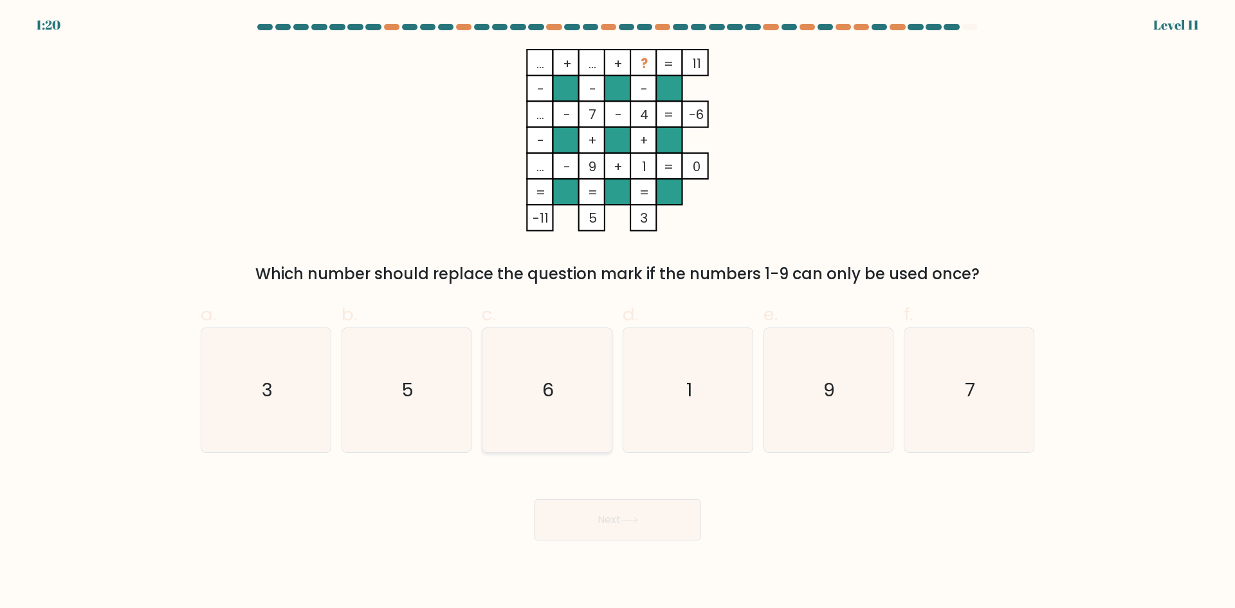
click at [567, 430] on icon "6" at bounding box center [547, 390] width 124 height 124
click at [617, 313] on input "c. 6" at bounding box center [617, 308] width 1 height 8
radio input "true"
click at [641, 512] on button "Next" at bounding box center [617, 519] width 167 height 41
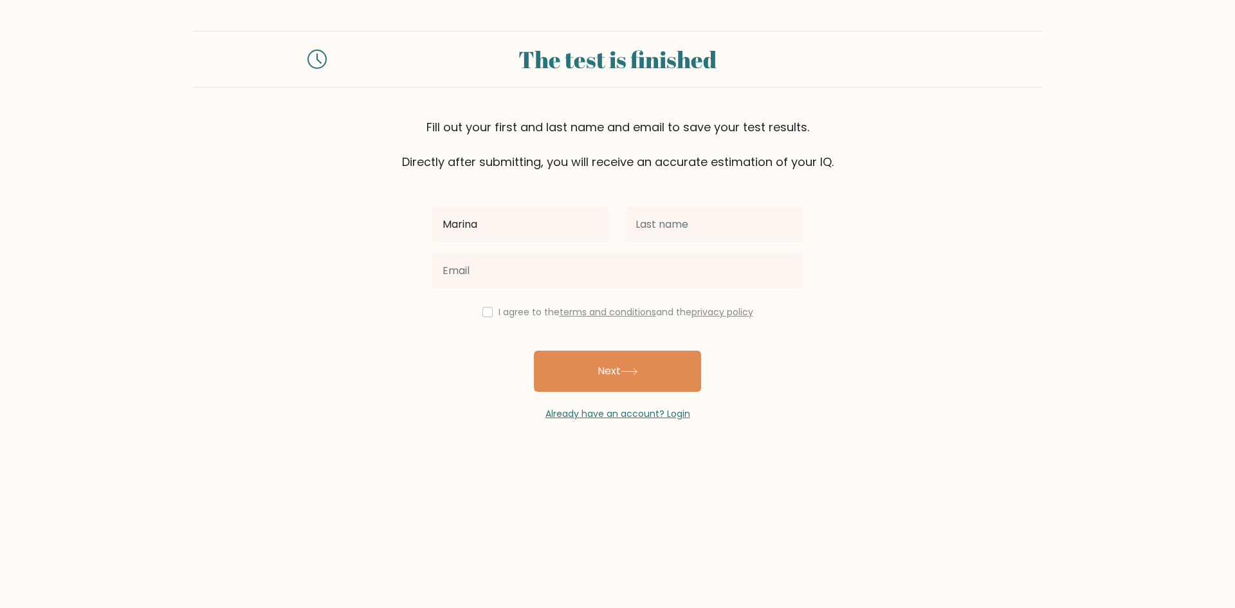
type input "Marina"
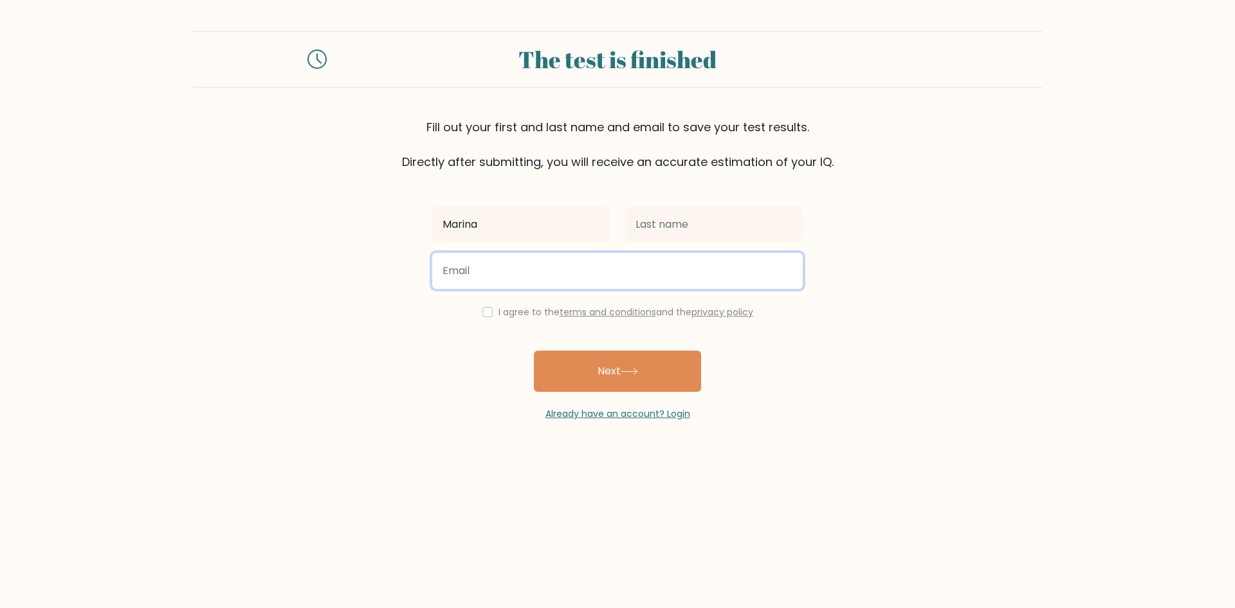
click at [501, 273] on input "email" at bounding box center [617, 271] width 370 height 36
type input "marina.gh.teacher@gmail.com"
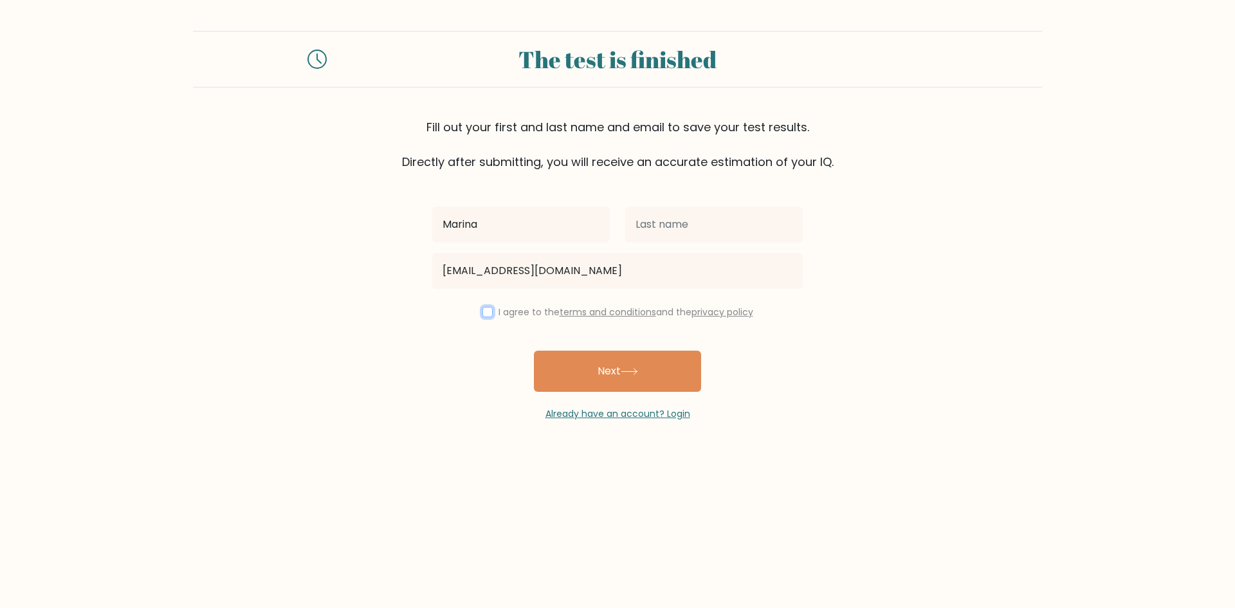
click at [482, 313] on input "checkbox" at bounding box center [487, 312] width 10 height 10
checkbox input "true"
click at [670, 388] on button "Next" at bounding box center [617, 371] width 167 height 41
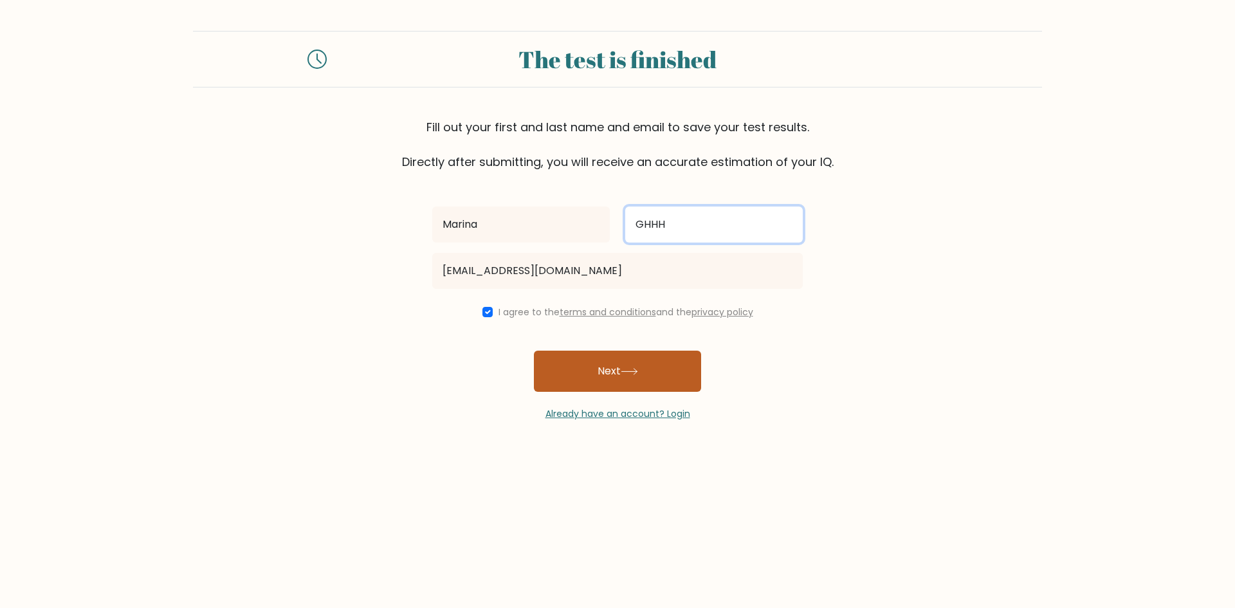
type input "GHHH"
click at [650, 381] on button "Next" at bounding box center [617, 371] width 167 height 41
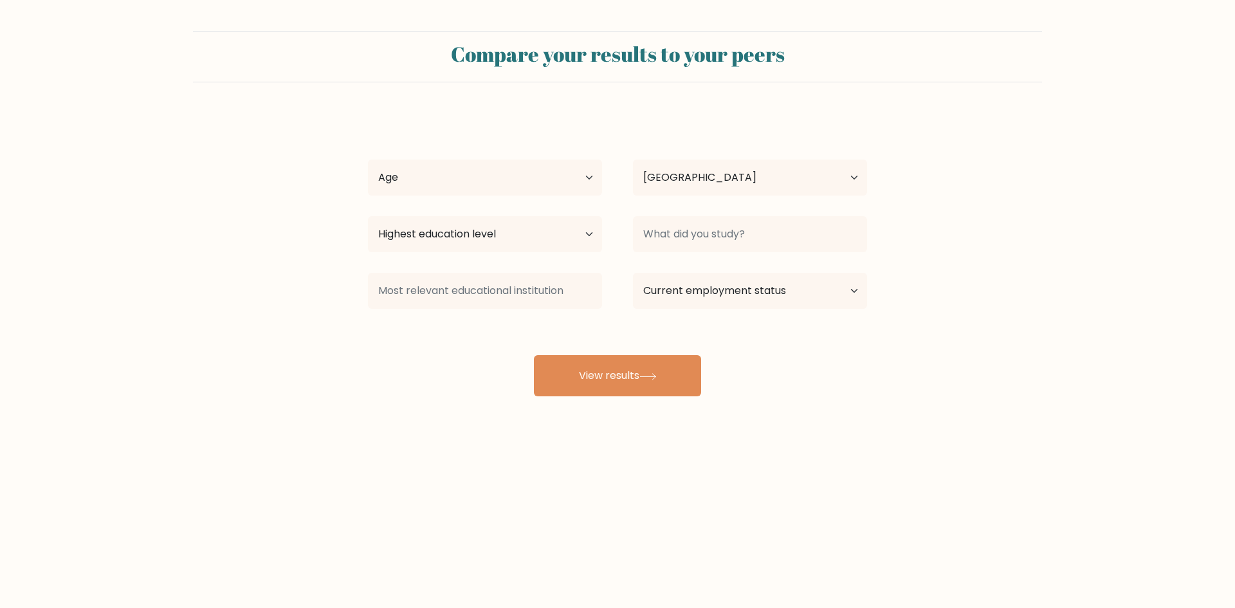
select select "GB"
click at [548, 173] on select "Age Under 18 years old 18-24 years old 25-34 years old 35-44 years old 45-54 ye…" at bounding box center [485, 178] width 234 height 36
select select "35_44"
click at [368, 160] on select "Age Under 18 years old 18-24 years old 25-34 years old 35-44 years old 45-54 ye…" at bounding box center [485, 178] width 234 height 36
click at [549, 242] on select "Highest education level No schooling Primary Lower Secondary Upper Secondary Oc…" at bounding box center [485, 234] width 234 height 36
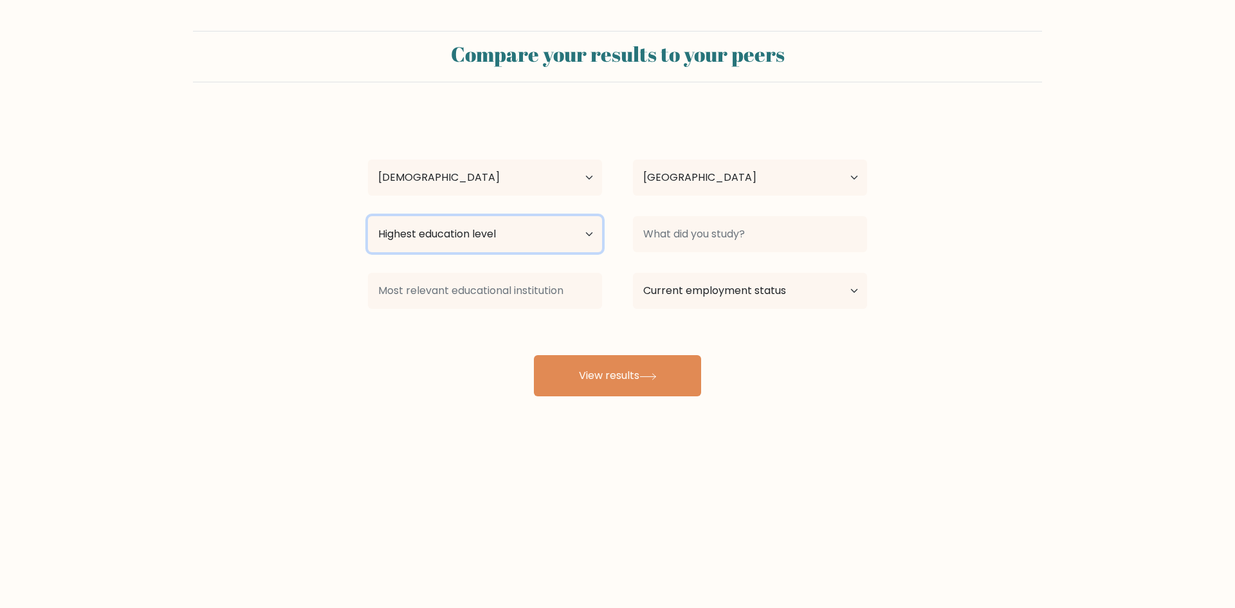
select select "masters_degree"
click at [368, 216] on select "Highest education level No schooling Primary Lower Secondary Upper Secondary Oc…" at bounding box center [485, 234] width 234 height 36
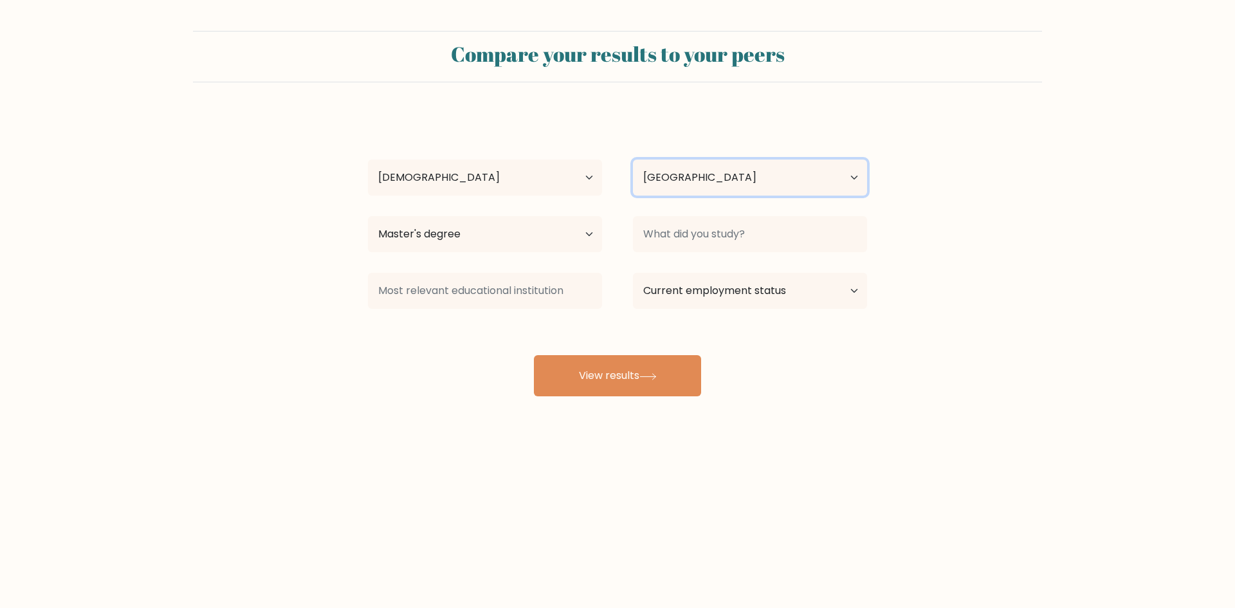
click at [801, 167] on select "Country Afghanistan Albania Algeria American Samoa Andorra Angola Anguilla Anta…" at bounding box center [750, 178] width 234 height 36
click at [823, 302] on select "Current employment status Employed Student Retired Other / prefer not to answer" at bounding box center [750, 291] width 234 height 36
select select "other"
click at [633, 273] on select "Current employment status Employed Student Retired Other / prefer not to answer" at bounding box center [750, 291] width 234 height 36
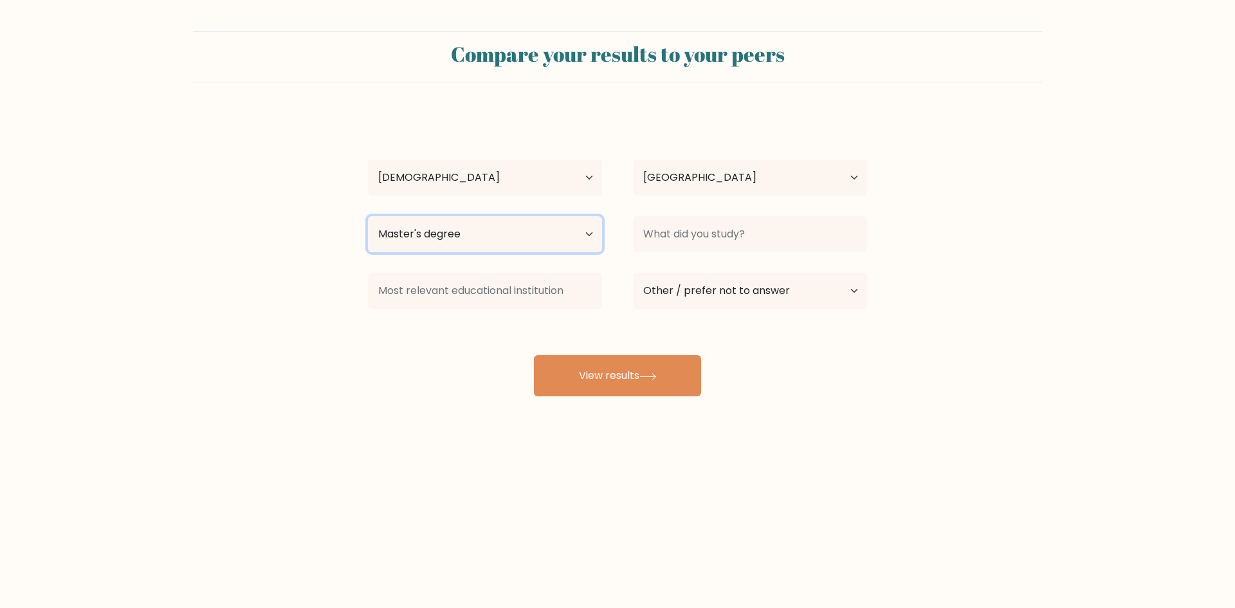
click at [544, 243] on select "Highest education level No schooling Primary Lower Secondary Upper Secondary Oc…" at bounding box center [485, 234] width 234 height 36
select select "no_schooling"
click at [368, 216] on select "Highest education level No schooling Primary Lower Secondary Upper Secondary Oc…" at bounding box center [485, 234] width 234 height 36
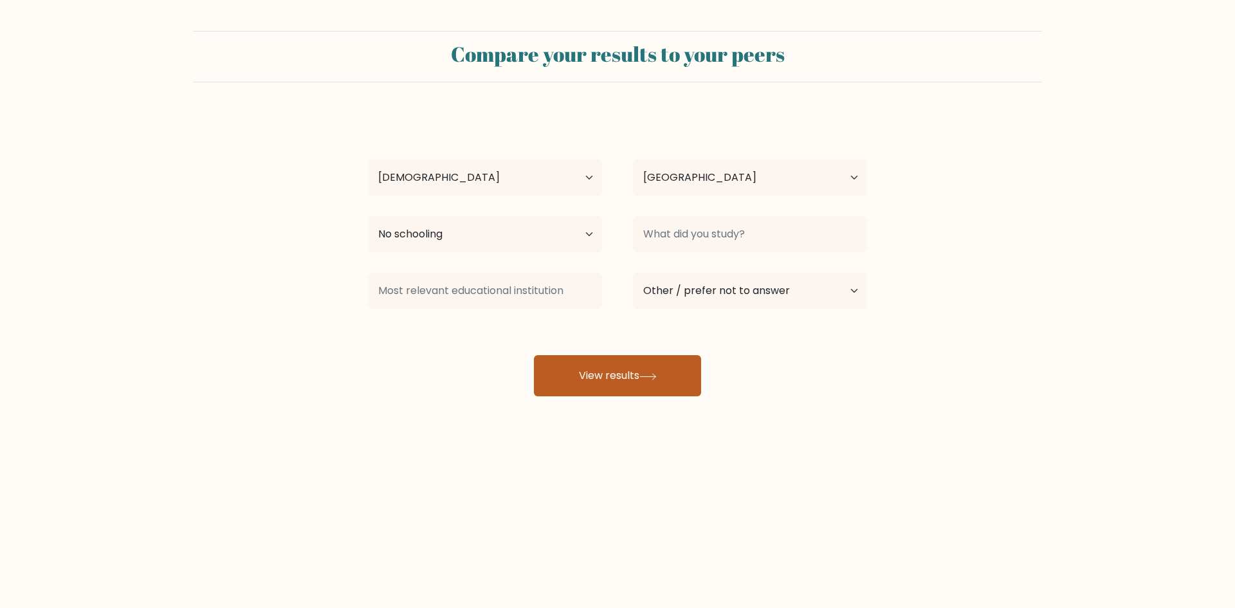
click at [648, 383] on button "View results" at bounding box center [617, 375] width 167 height 41
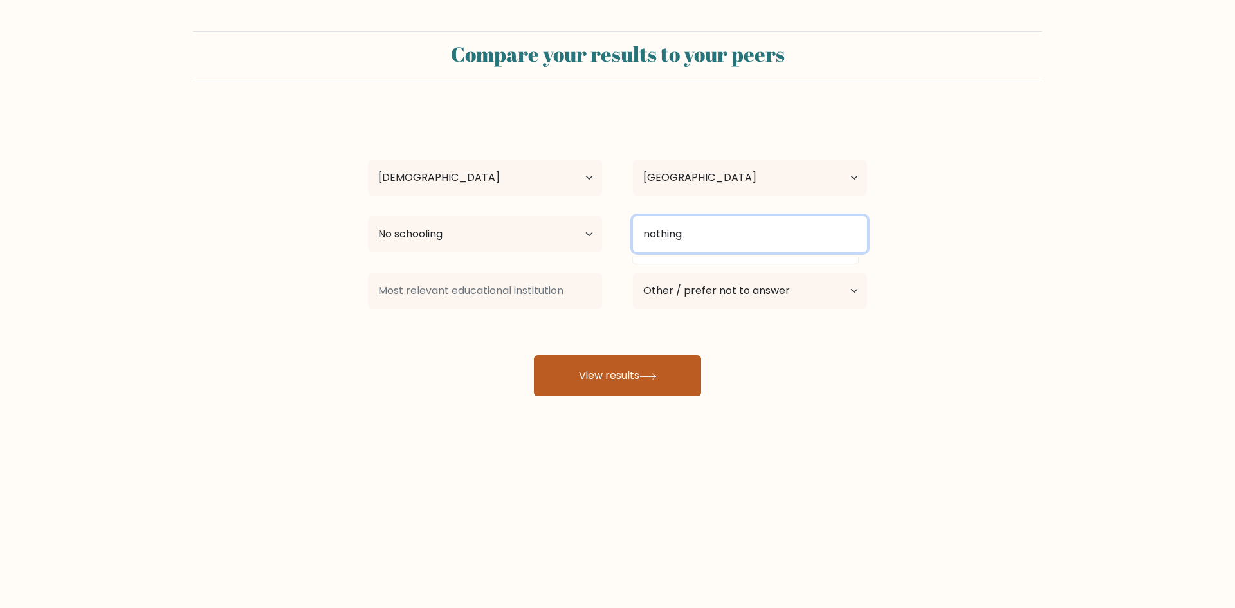
type input "nothing"
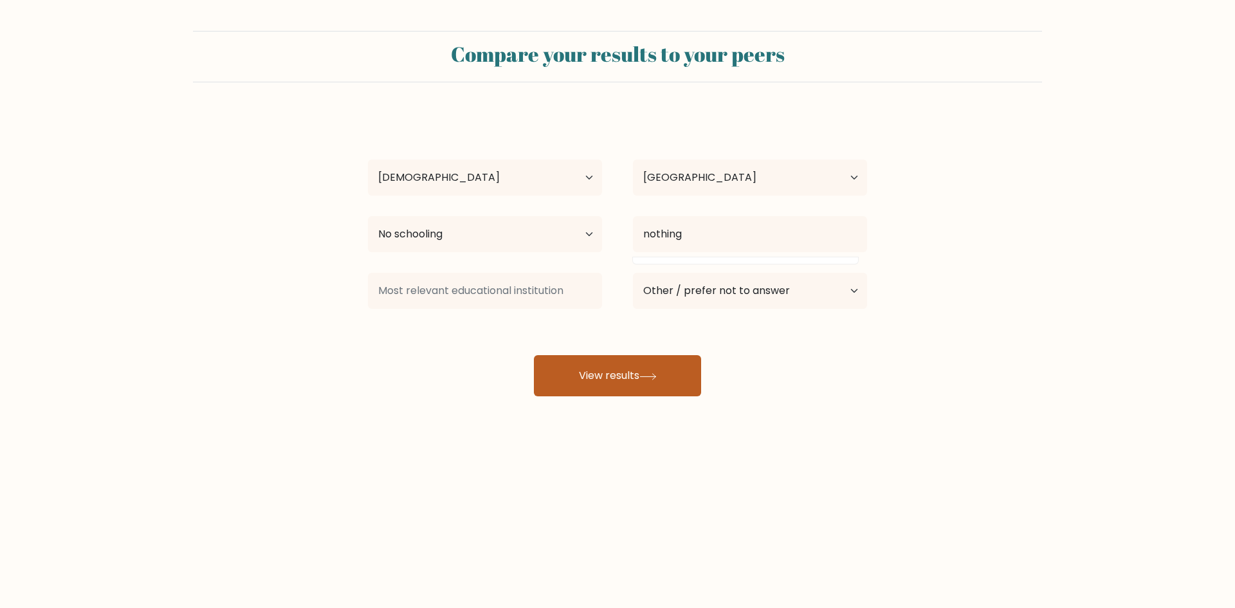
click at [658, 363] on button "View results" at bounding box center [617, 375] width 167 height 41
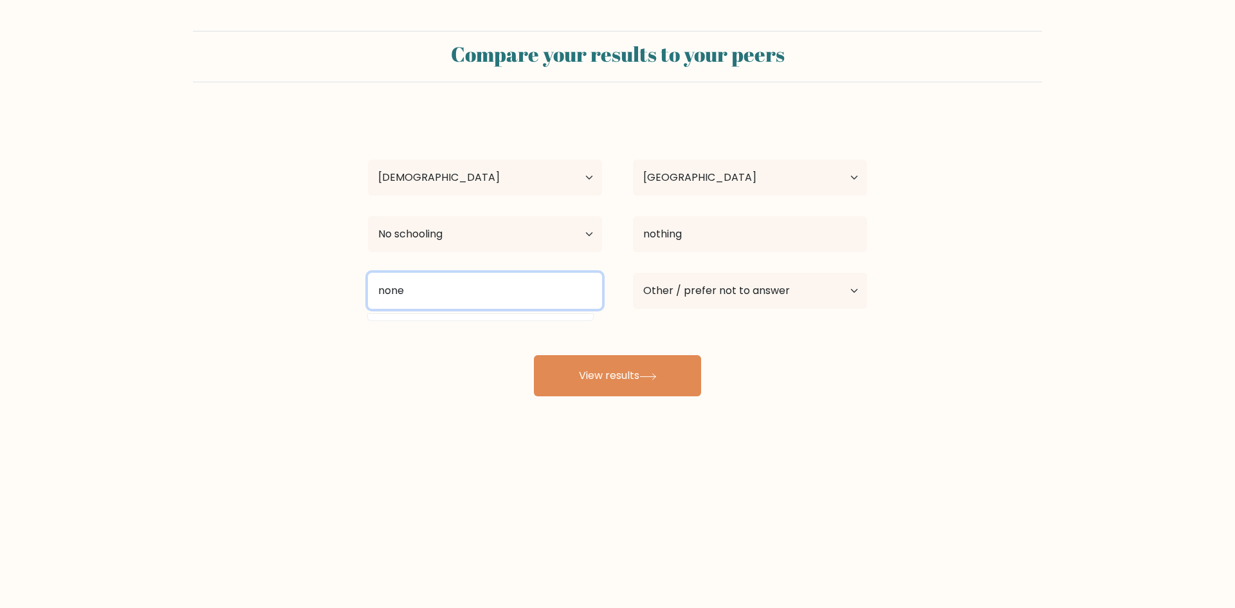
type input "none"
click at [652, 397] on div "Compare your results to your peers Marina GHHH Age Under 18 years old 18-24 yea…" at bounding box center [617, 244] width 1235 height 488
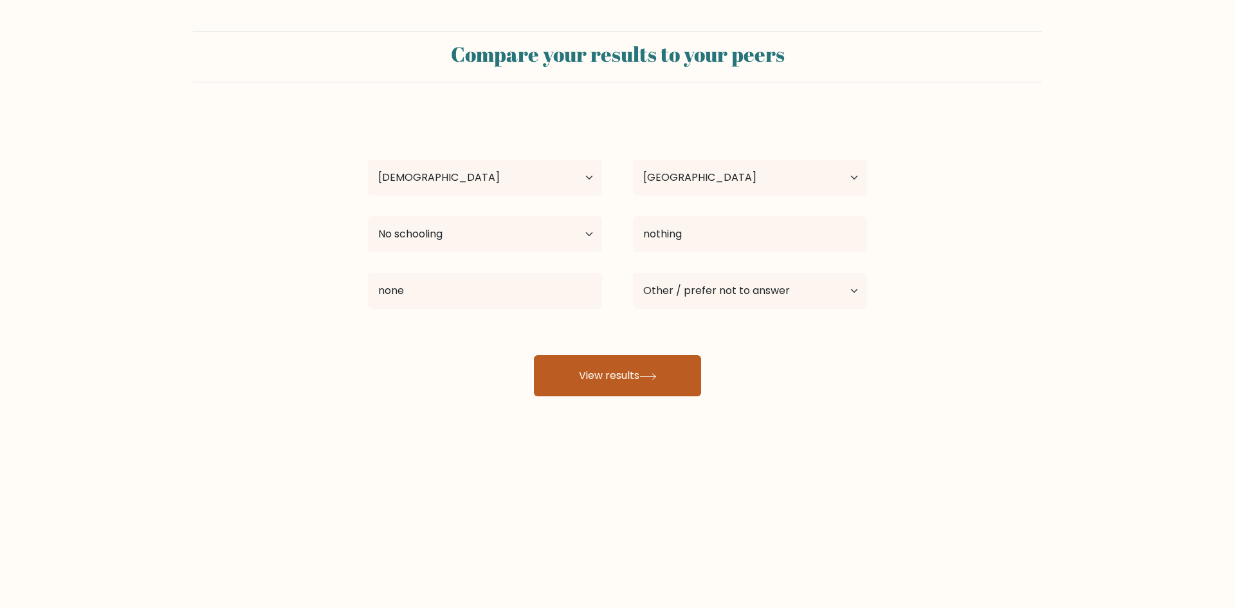
click at [666, 374] on button "View results" at bounding box center [617, 375] width 167 height 41
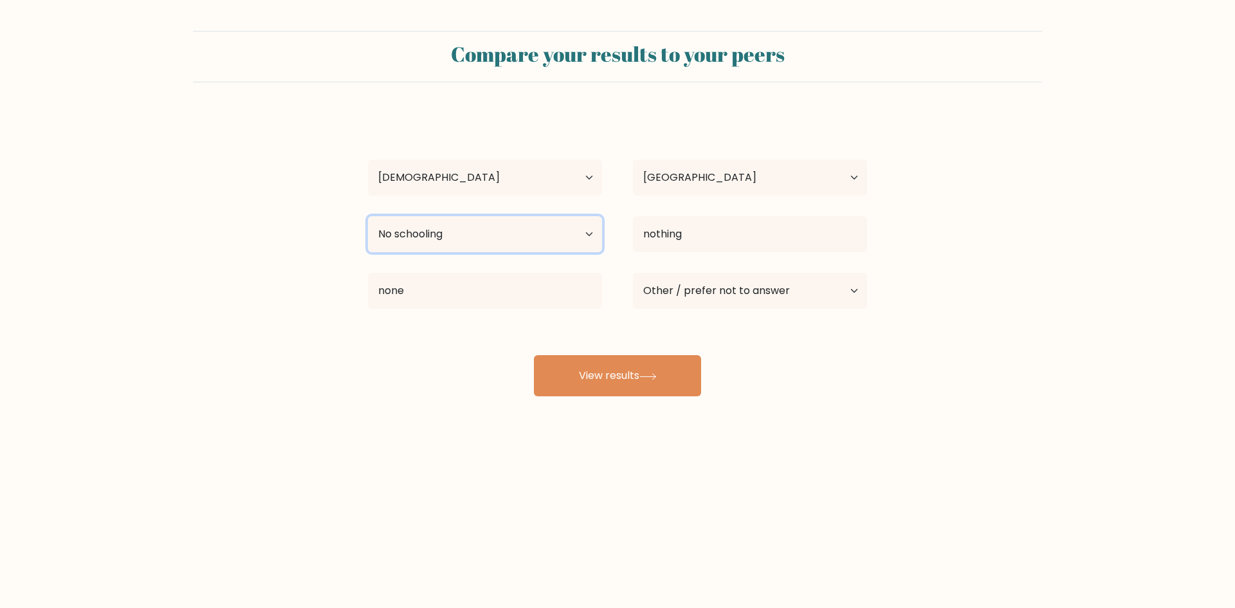
click at [481, 230] on select "Highest education level No schooling Primary Lower Secondary Upper Secondary Oc…" at bounding box center [485, 234] width 234 height 36
select select "masters_degree"
click at [368, 216] on select "Highest education level No schooling Primary Lower Secondary Upper Secondary Oc…" at bounding box center [485, 234] width 234 height 36
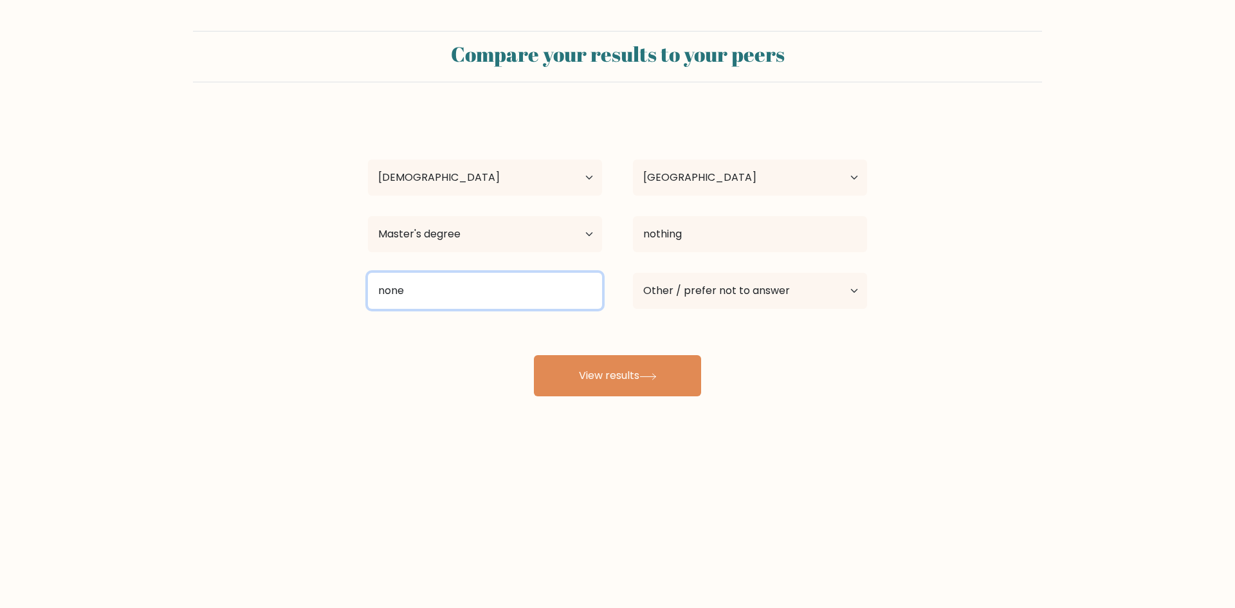
click at [504, 298] on input "none" at bounding box center [485, 291] width 234 height 36
type input "n"
click at [461, 484] on div "Compare your results to your peers Marina GHHH Age Under 18 years old 18-24 yea…" at bounding box center [617, 244] width 1235 height 488
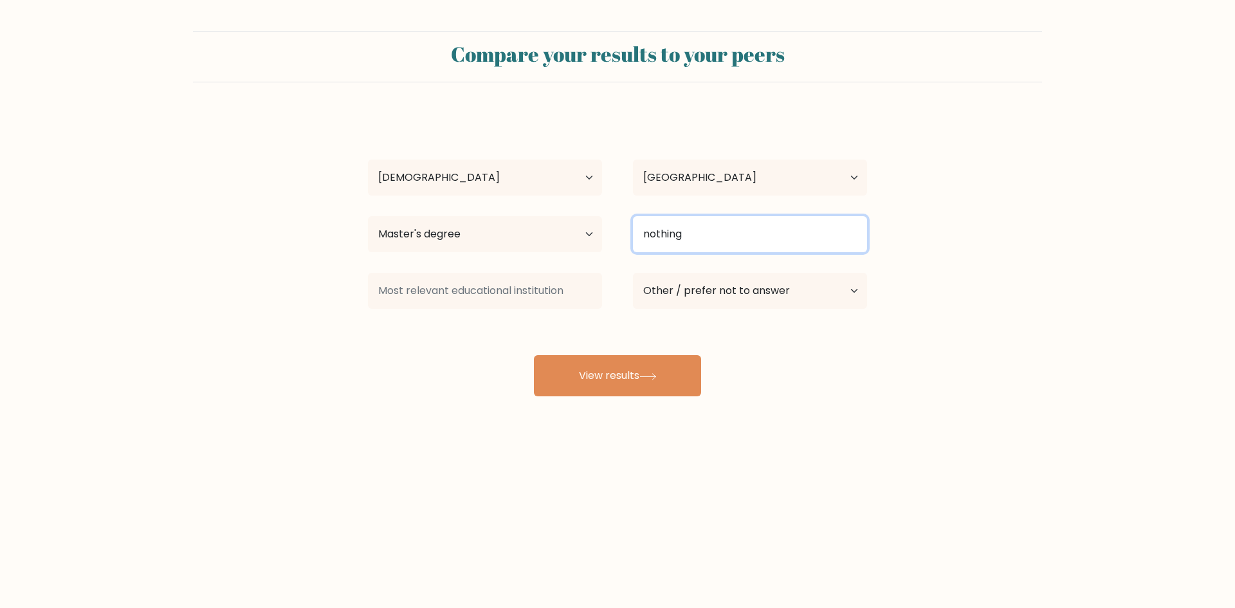
click at [720, 240] on input "nothing" at bounding box center [750, 234] width 234 height 36
drag, startPoint x: 716, startPoint y: 232, endPoint x: 600, endPoint y: 226, distance: 116.6
click at [600, 226] on div "Highest education level No schooling Primary Lower Secondary Upper Secondary Oc…" at bounding box center [617, 234] width 530 height 46
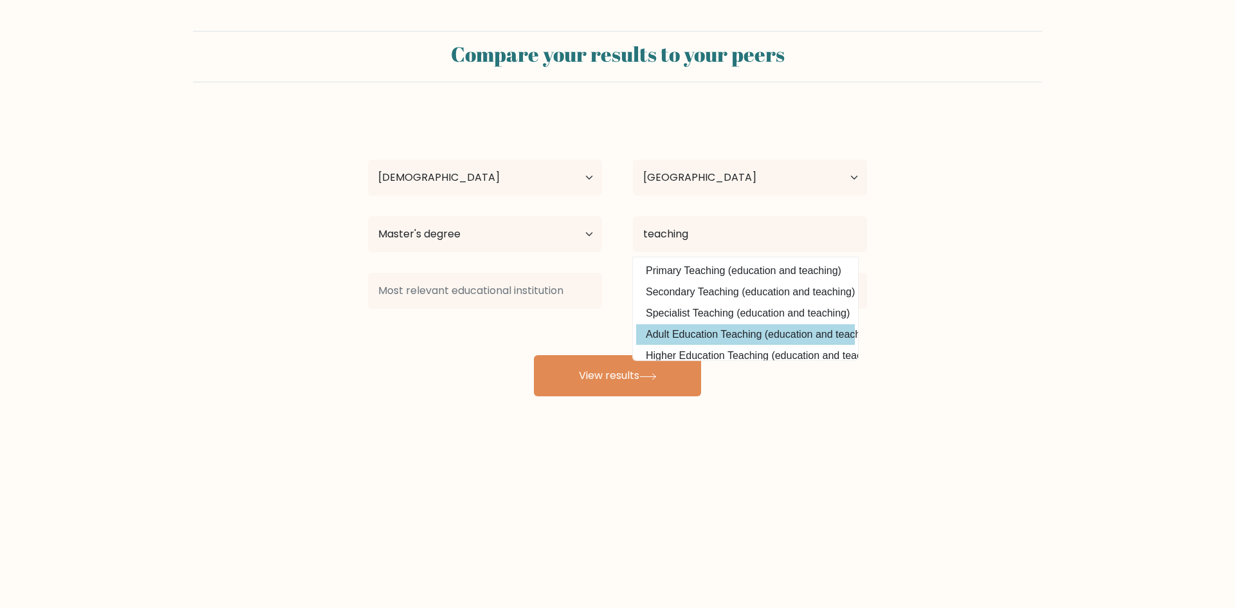
click at [743, 335] on option "Adult Education Teaching (education and teaching)" at bounding box center [745, 334] width 219 height 21
type input "Adult Education Teaching"
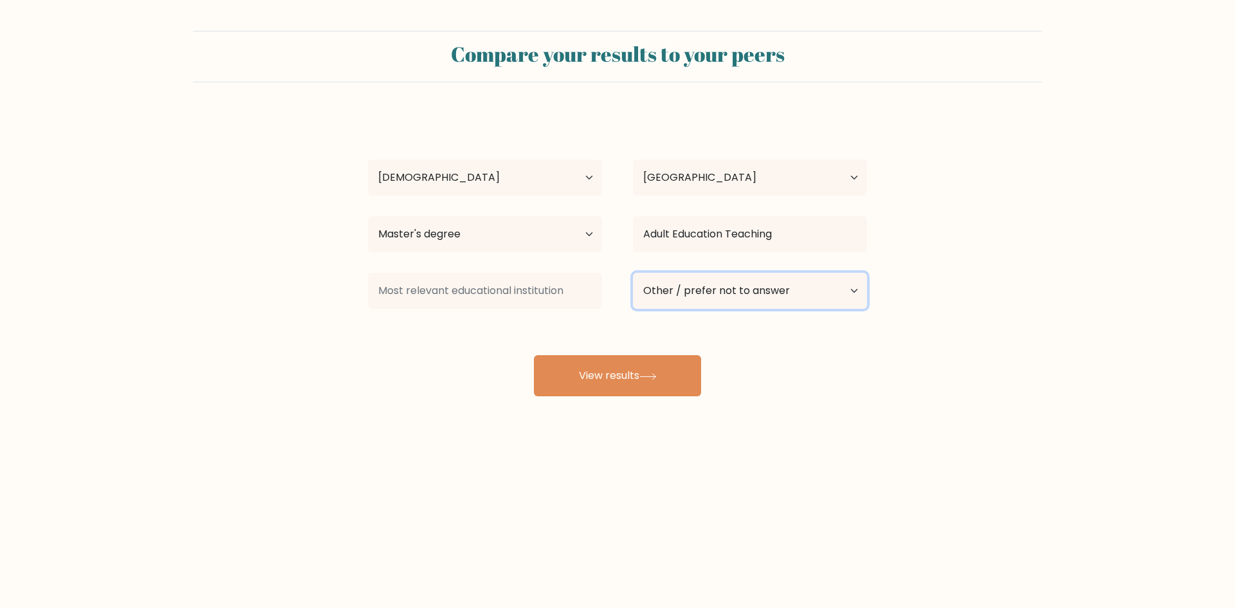
click at [831, 295] on select "Current employment status Employed Student Retired Other / prefer not to answer" at bounding box center [750, 291] width 234 height 36
select select "employed"
click at [633, 273] on select "Current employment status Employed Student Retired Other / prefer not to answer" at bounding box center [750, 291] width 234 height 36
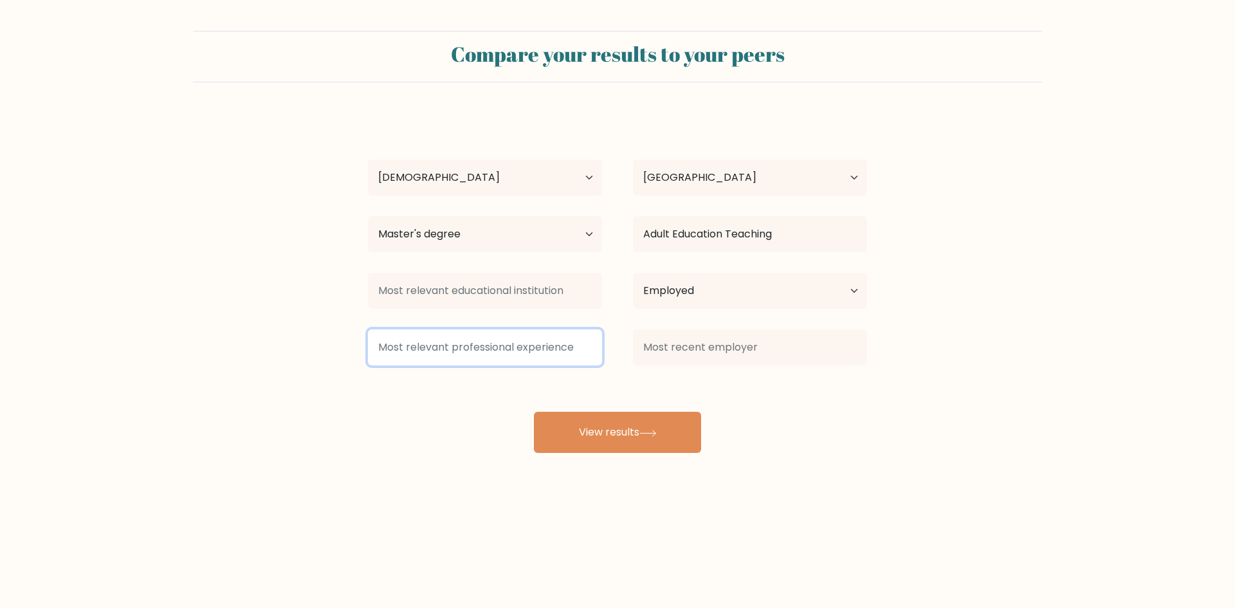
click at [489, 349] on input at bounding box center [485, 347] width 234 height 36
type input "15 years"
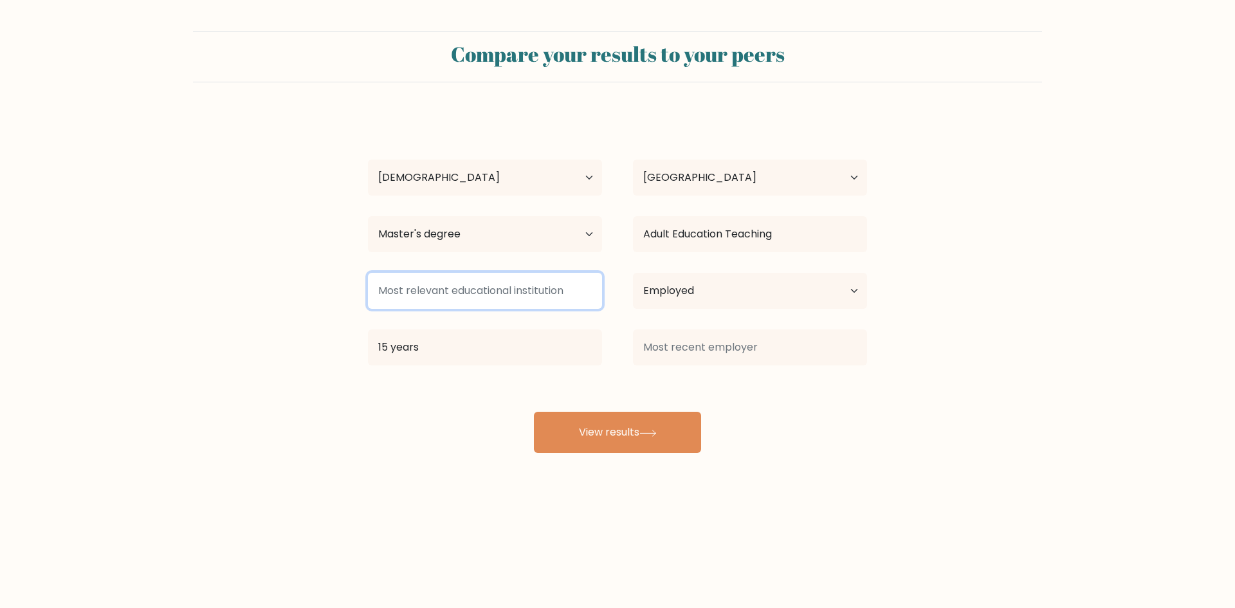
click at [522, 290] on input at bounding box center [485, 291] width 234 height 36
type input "university"
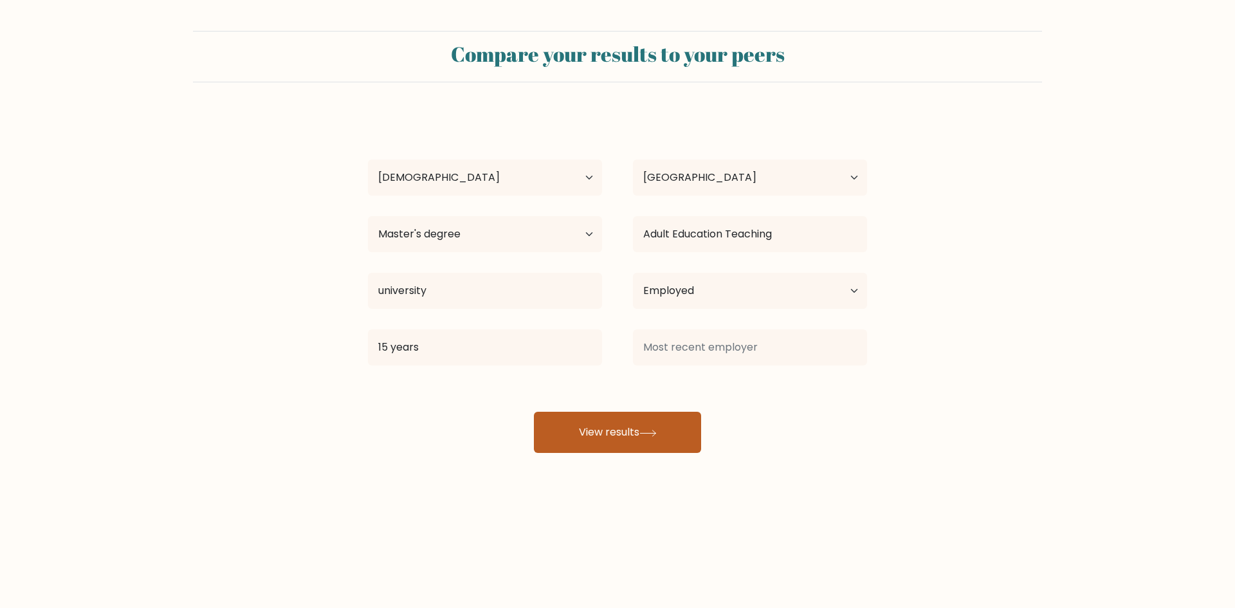
click at [617, 442] on button "View results" at bounding box center [617, 432] width 167 height 41
type input "self-employed"
click at [679, 433] on button "View results" at bounding box center [617, 432] width 167 height 41
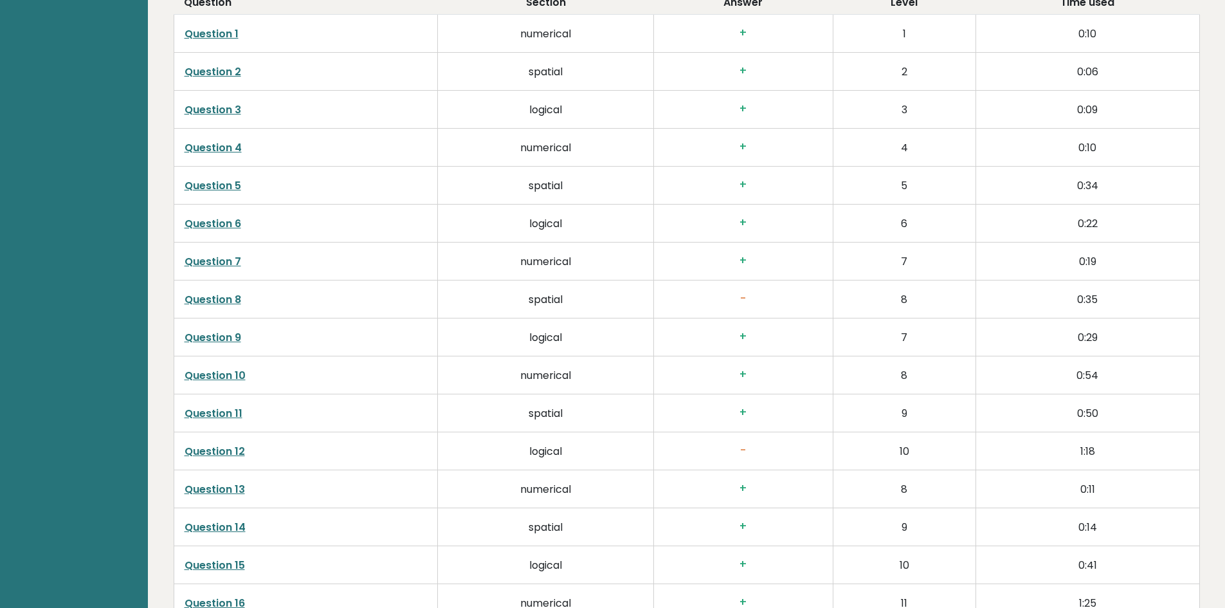
scroll to position [2187, 0]
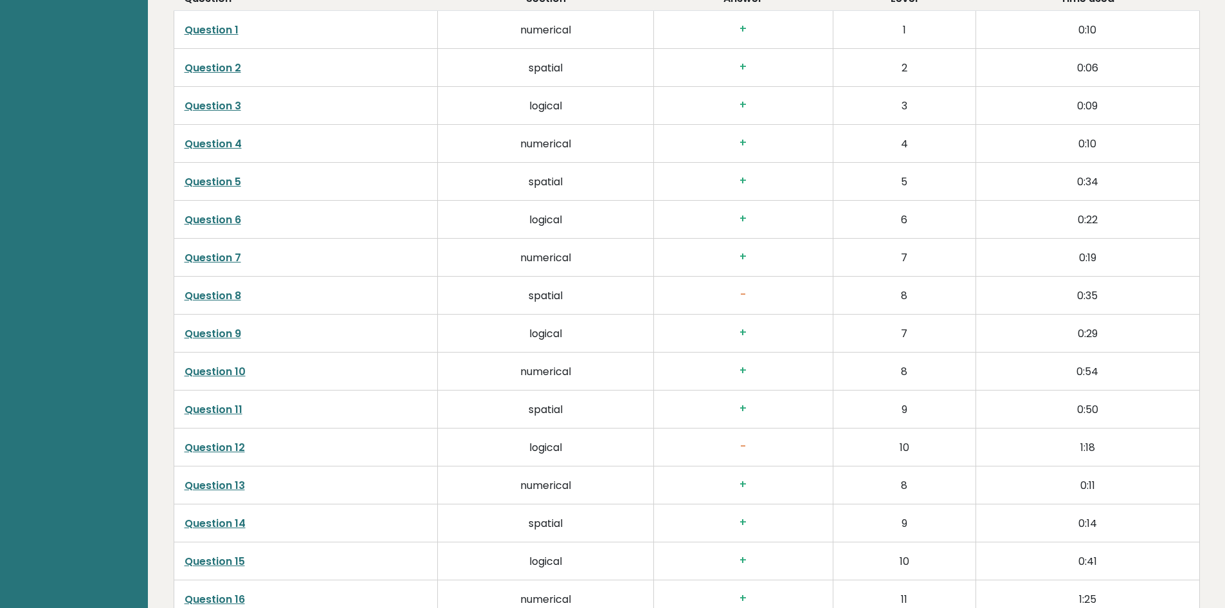
click at [205, 298] on link "Question 8" at bounding box center [213, 295] width 57 height 15
click at [215, 446] on link "Question 12" at bounding box center [215, 447] width 60 height 15
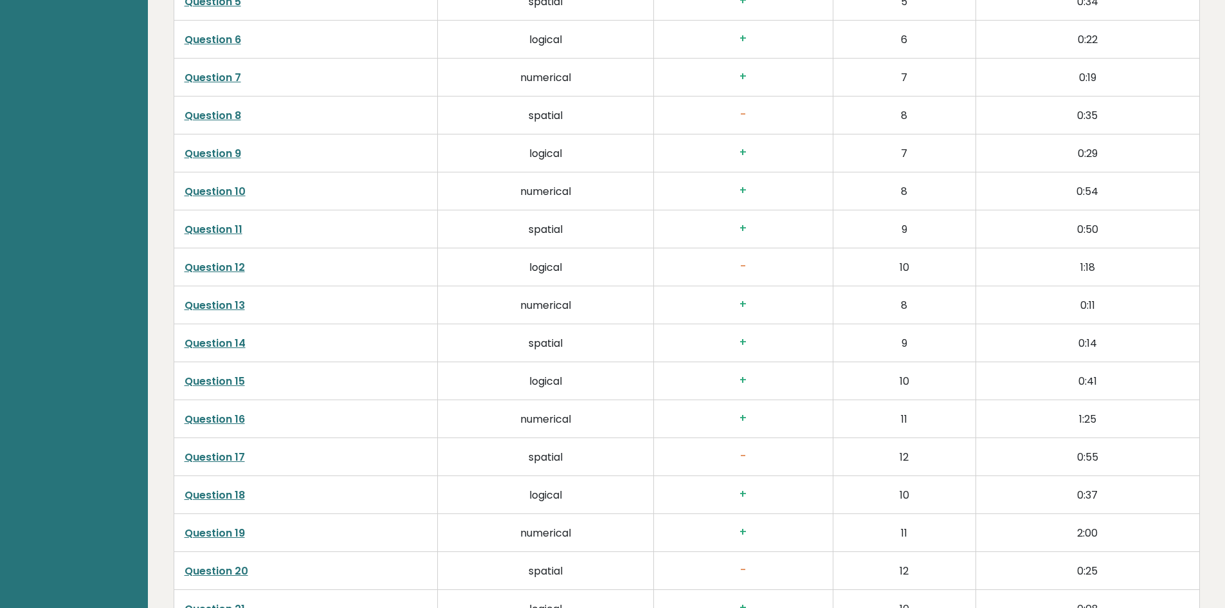
scroll to position [2380, 0]
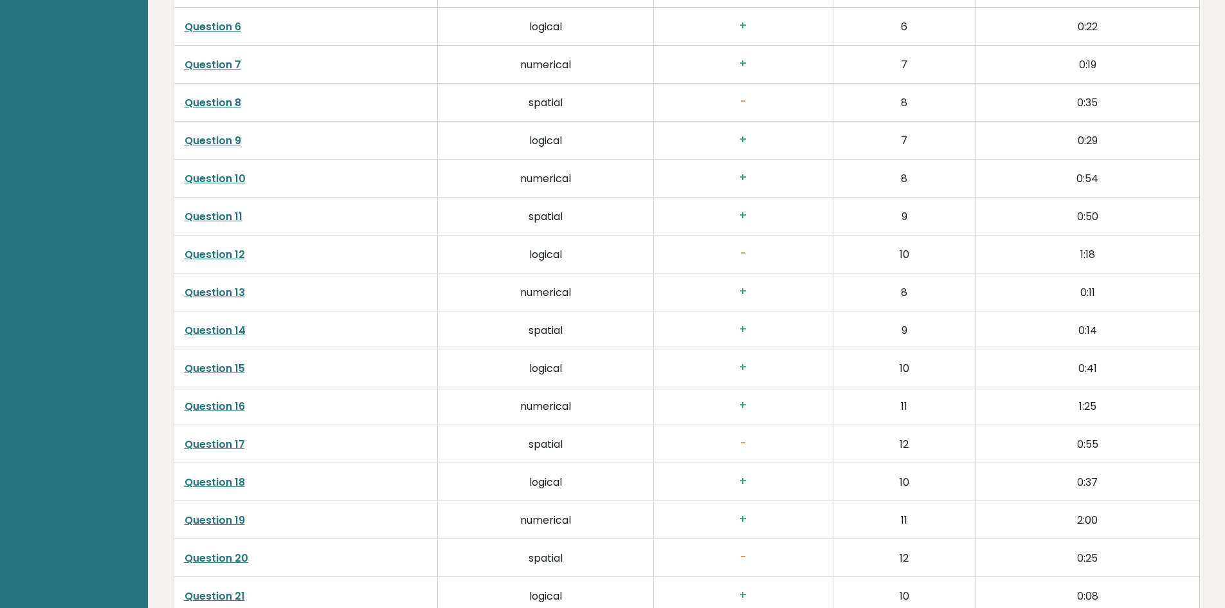
click at [224, 443] on link "Question 17" at bounding box center [215, 444] width 60 height 15
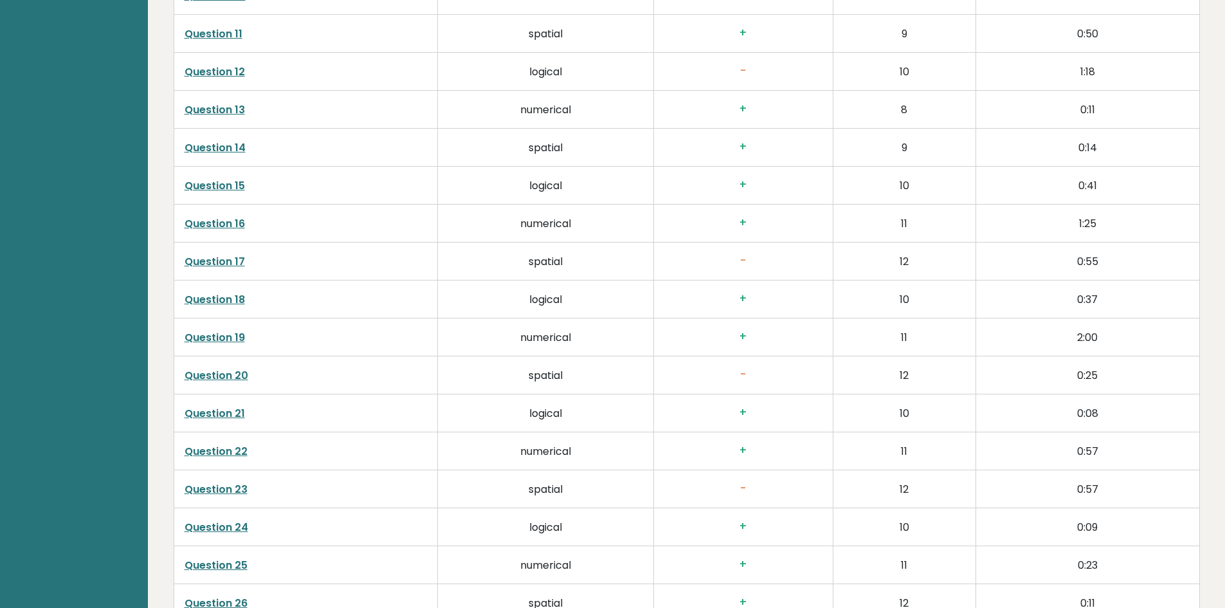
scroll to position [2573, 0]
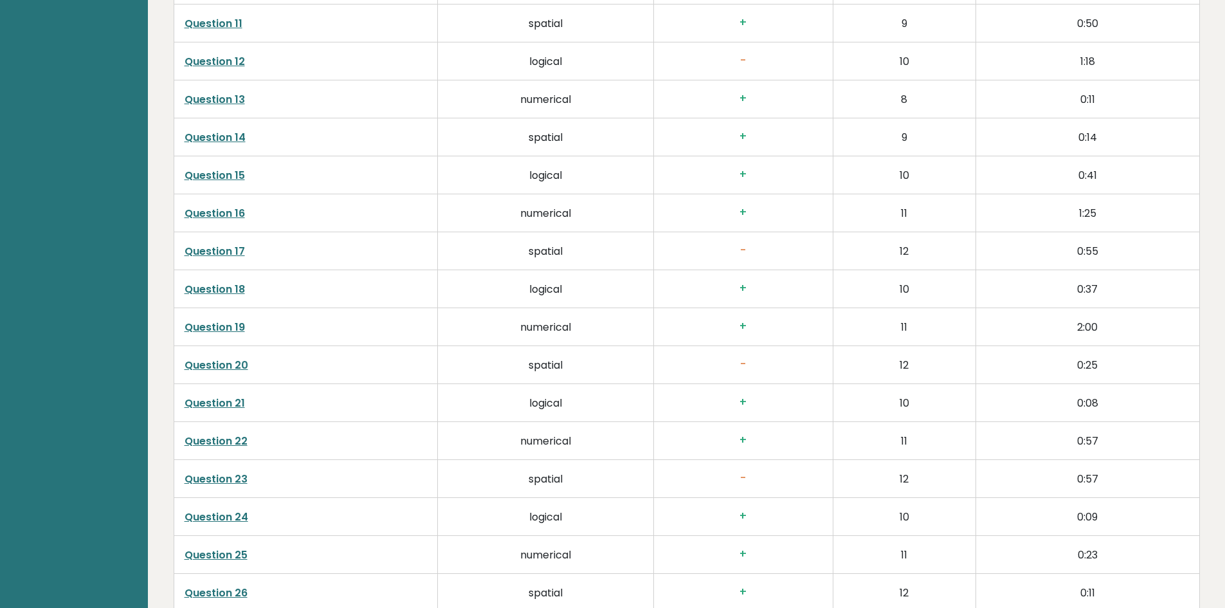
click at [217, 478] on link "Question 23" at bounding box center [216, 478] width 63 height 15
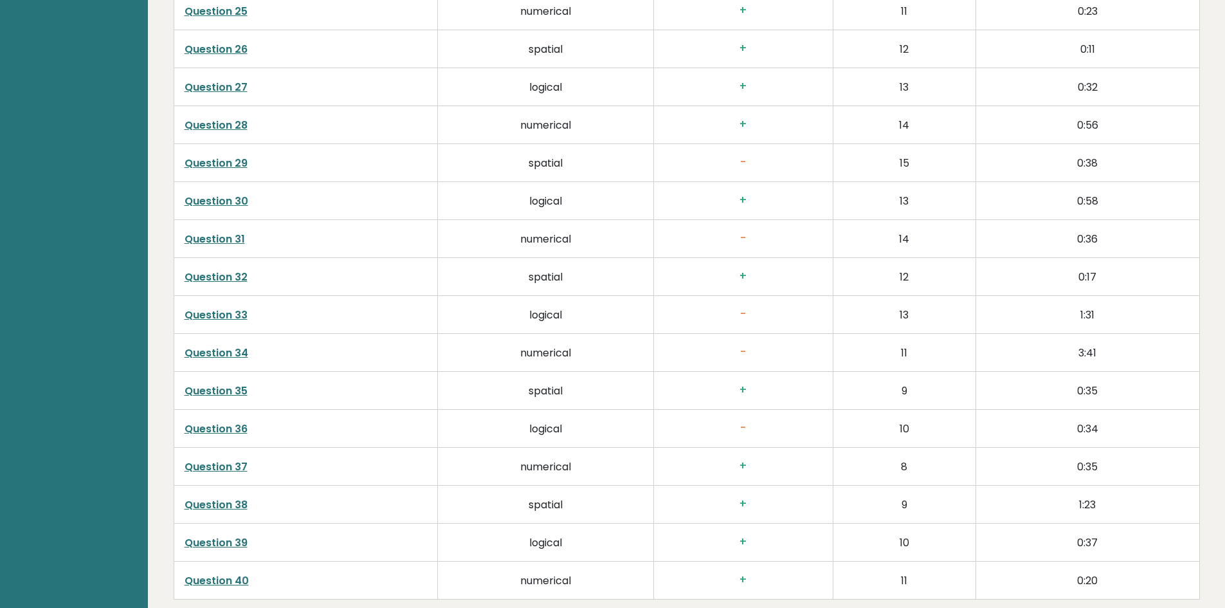
scroll to position [3152, 0]
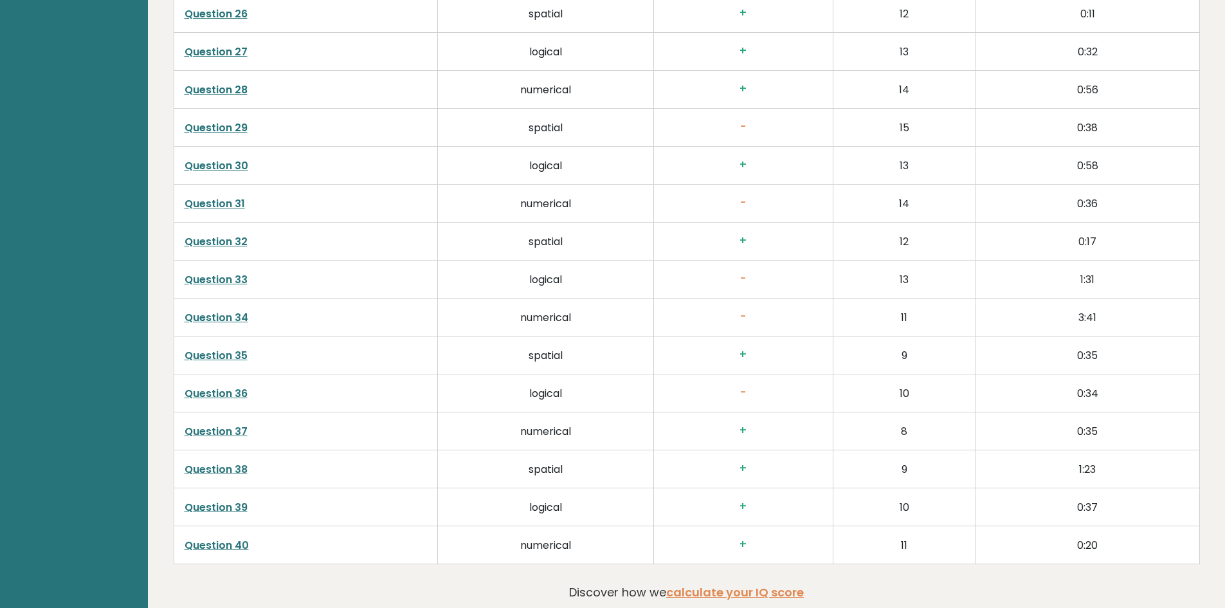
click at [220, 396] on link "Question 36" at bounding box center [216, 393] width 63 height 15
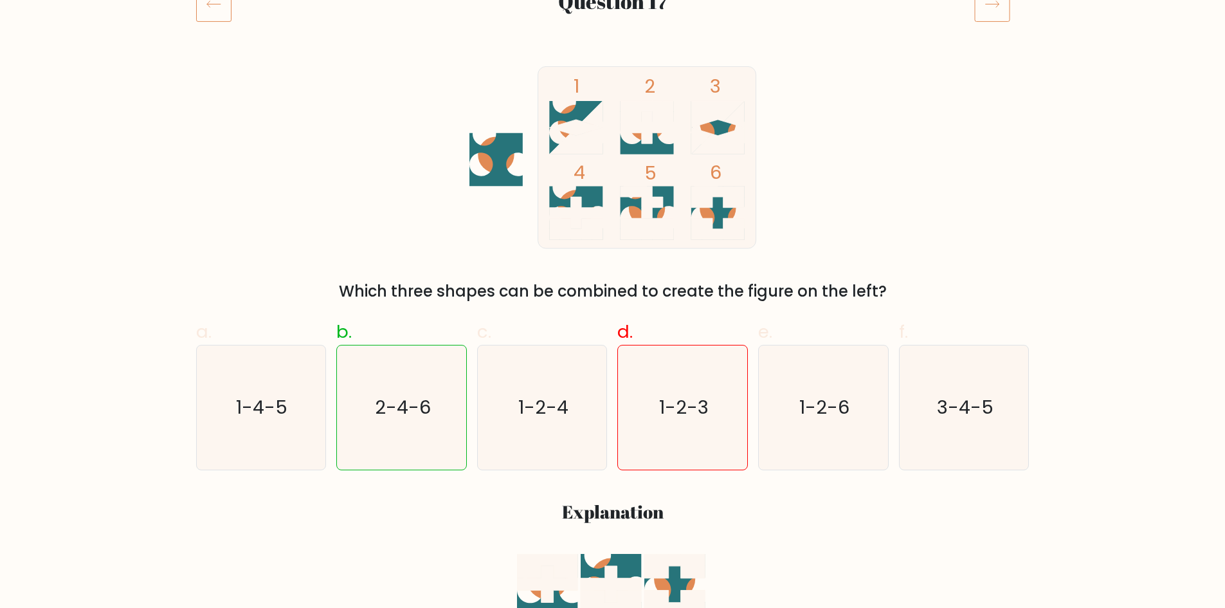
scroll to position [193, 0]
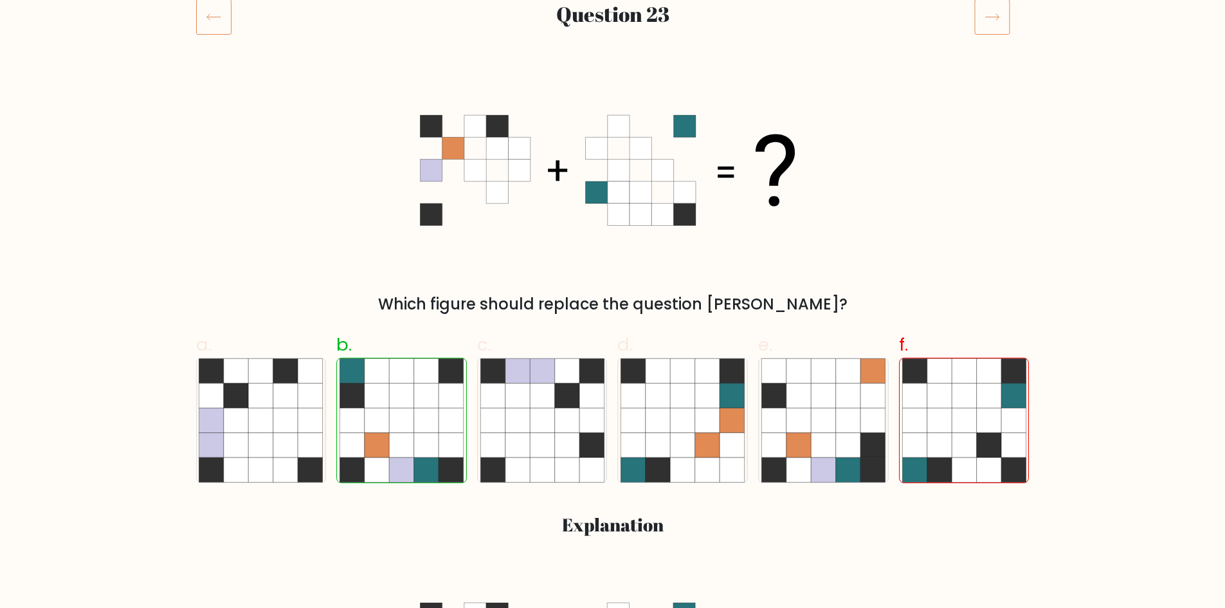
scroll to position [193, 0]
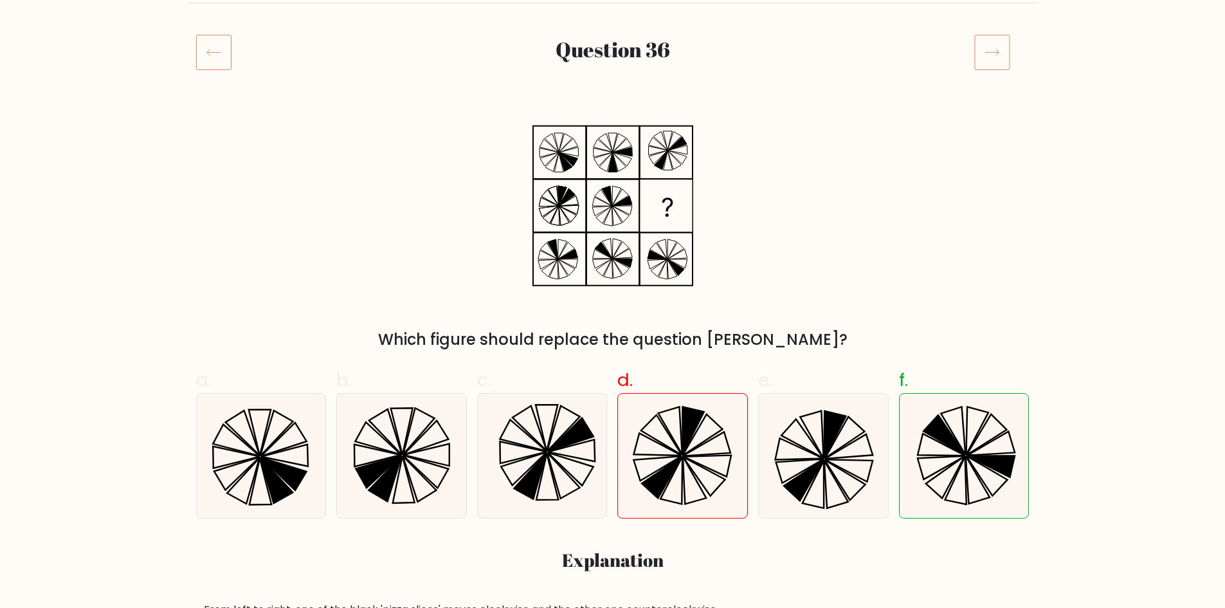
scroll to position [129, 0]
